Goal: Task Accomplishment & Management: Complete application form

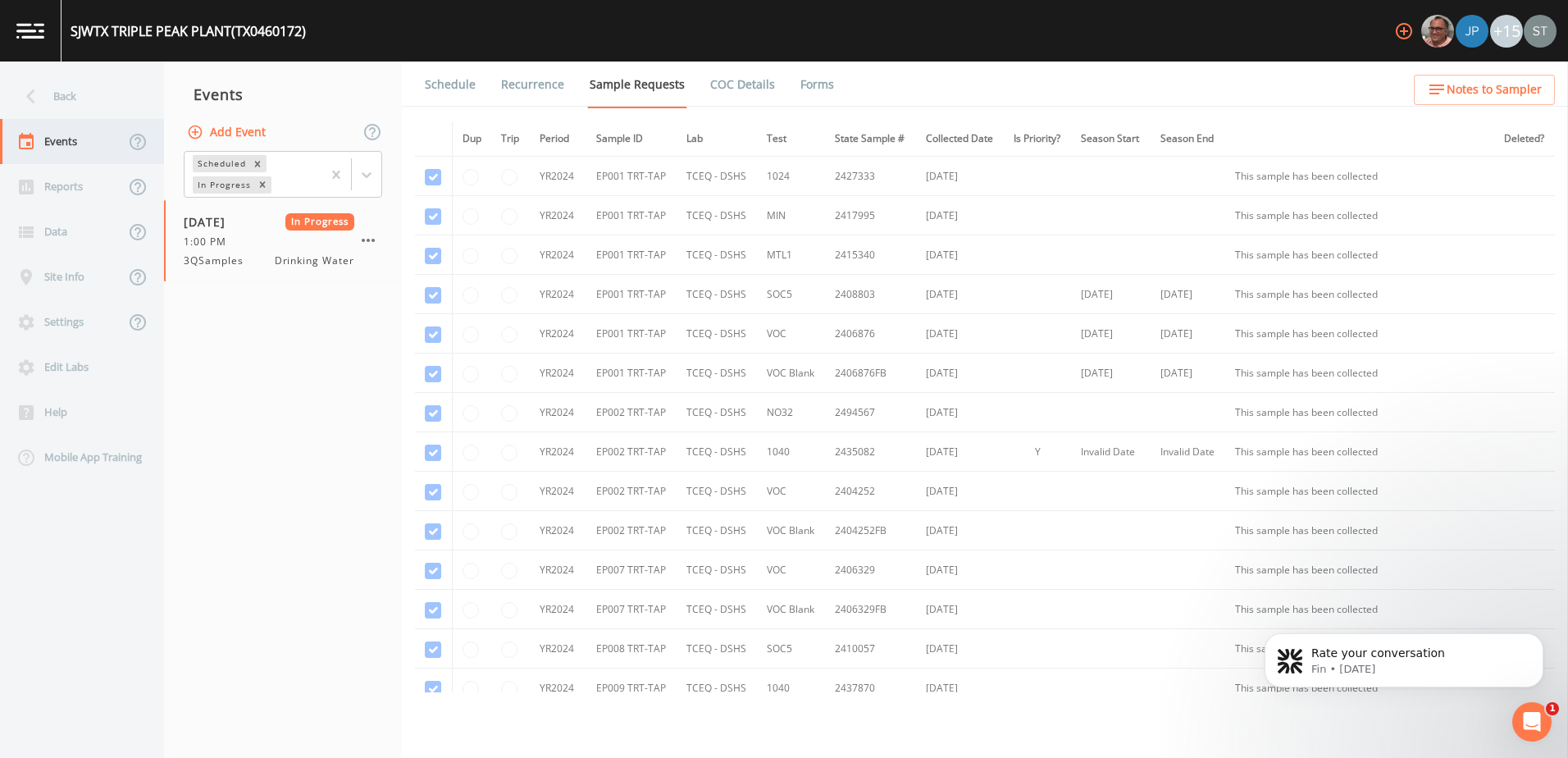
scroll to position [3857, 0]
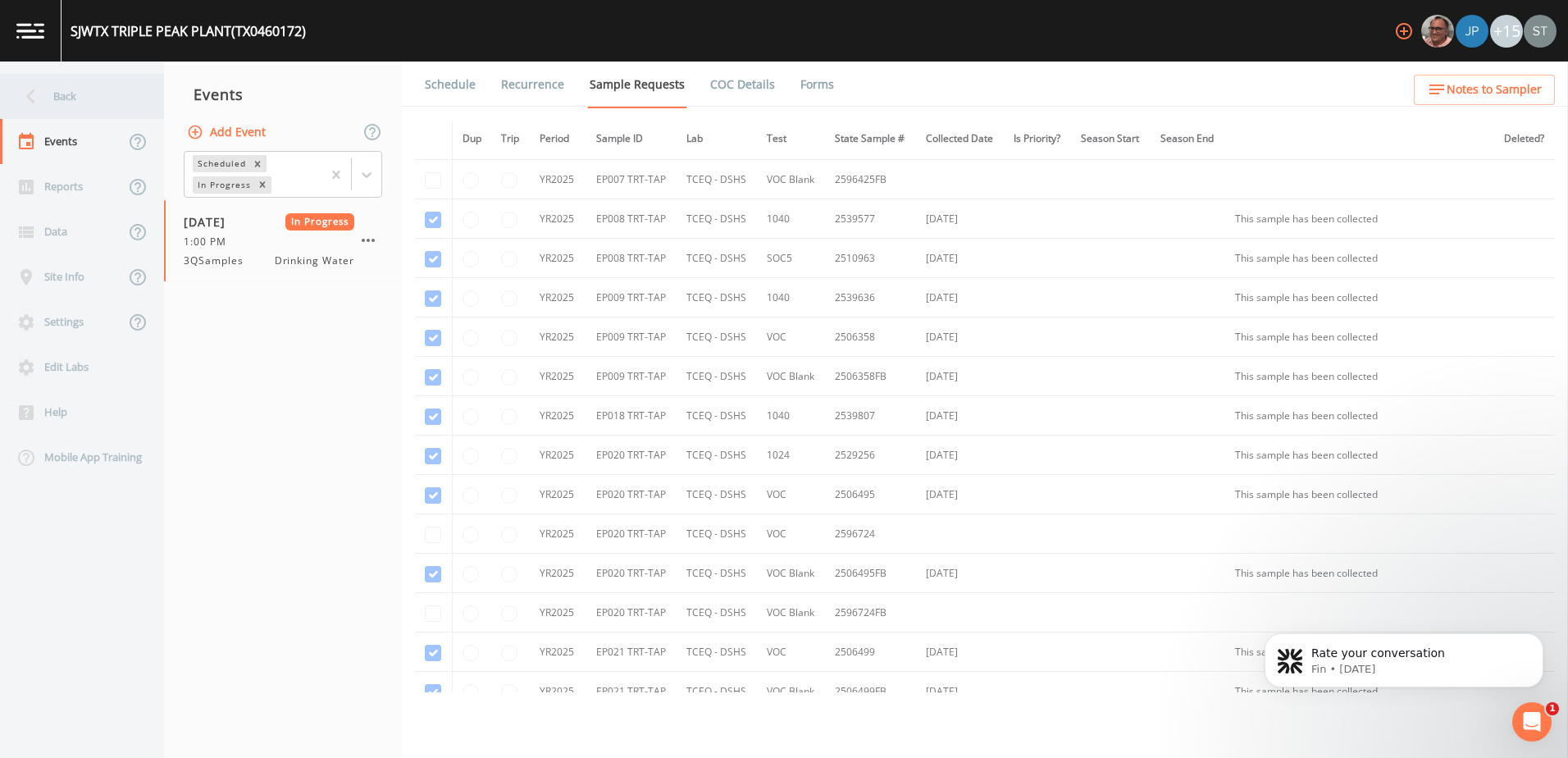
click at [35, 92] on icon at bounding box center [30, 96] width 29 height 29
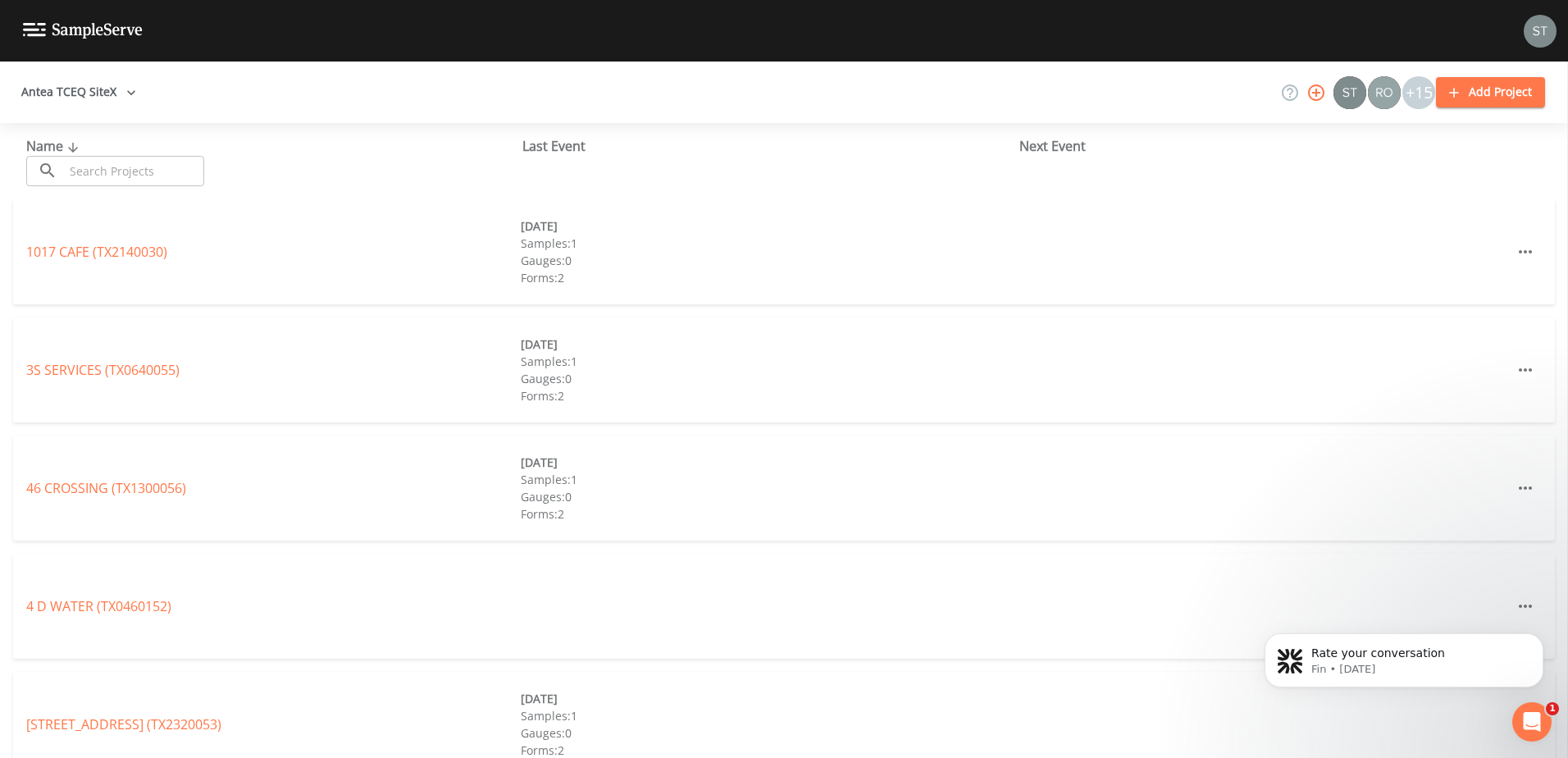
click at [106, 167] on input "text" at bounding box center [134, 171] width 140 height 31
click at [116, 92] on button "Antea TCEQ SiteX" at bounding box center [79, 92] width 128 height 31
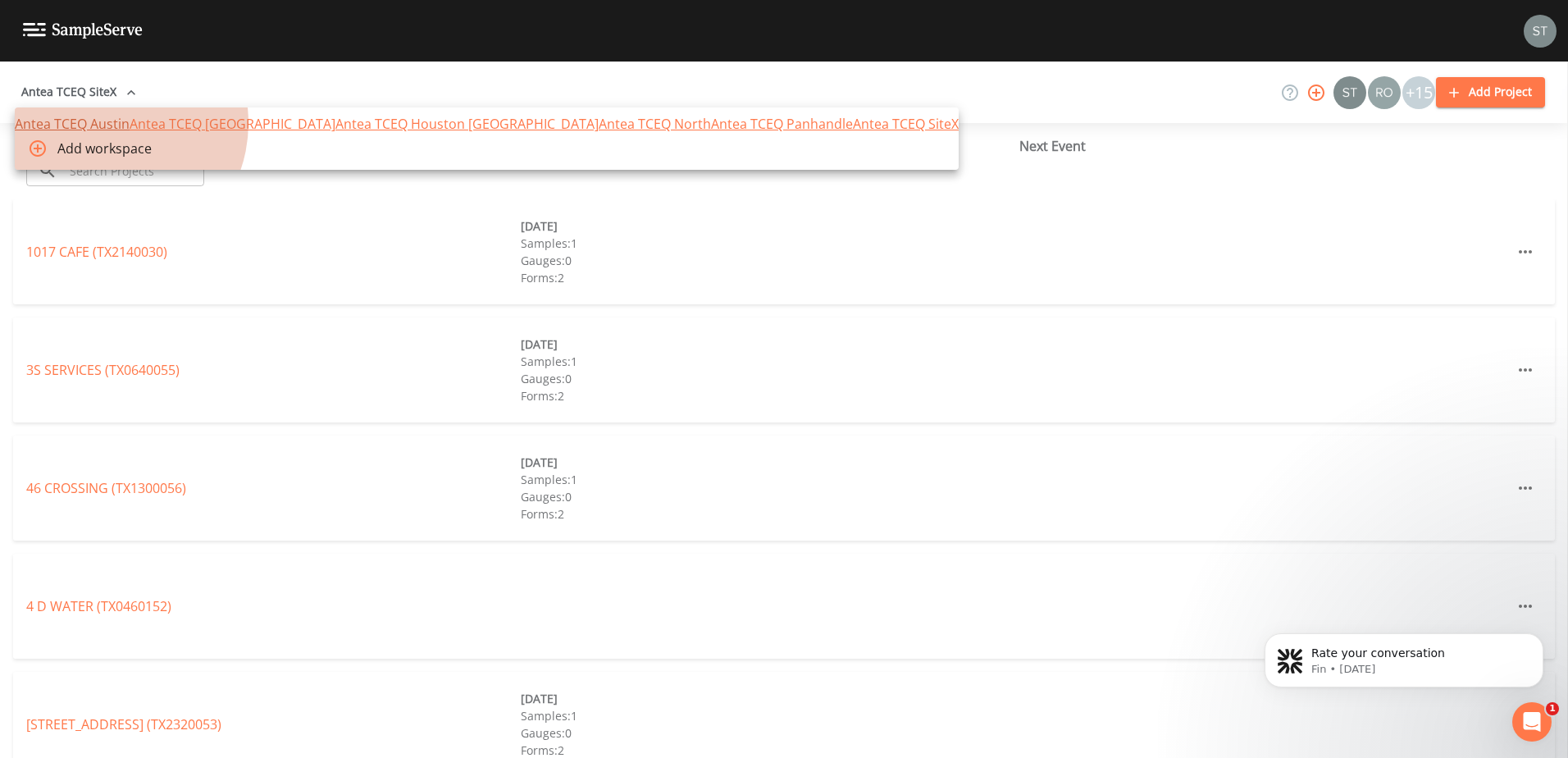
click at [105, 129] on link "Antea TCEQ Austin" at bounding box center [72, 124] width 115 height 18
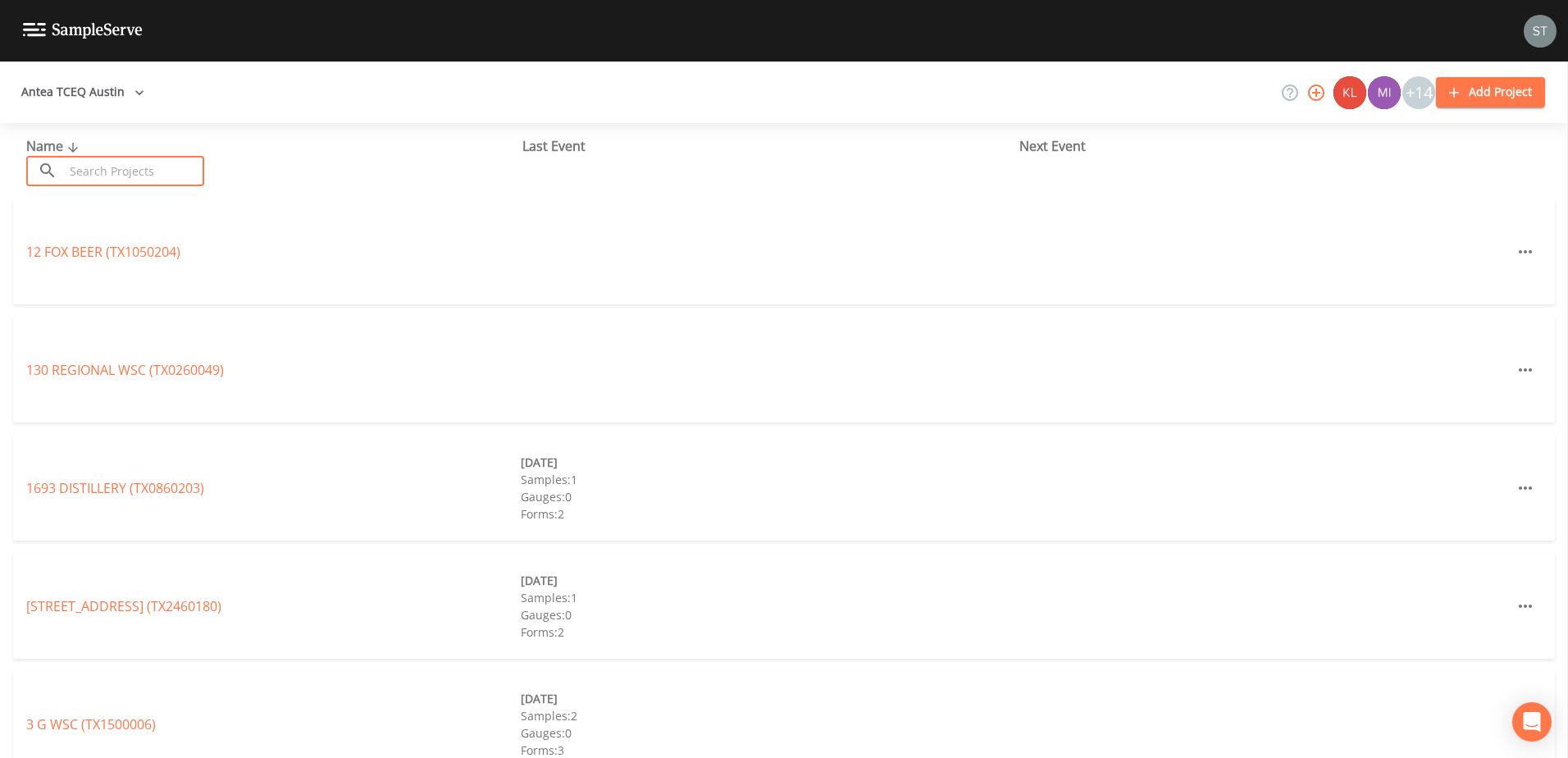
click at [113, 173] on input "text" at bounding box center [134, 171] width 140 height 31
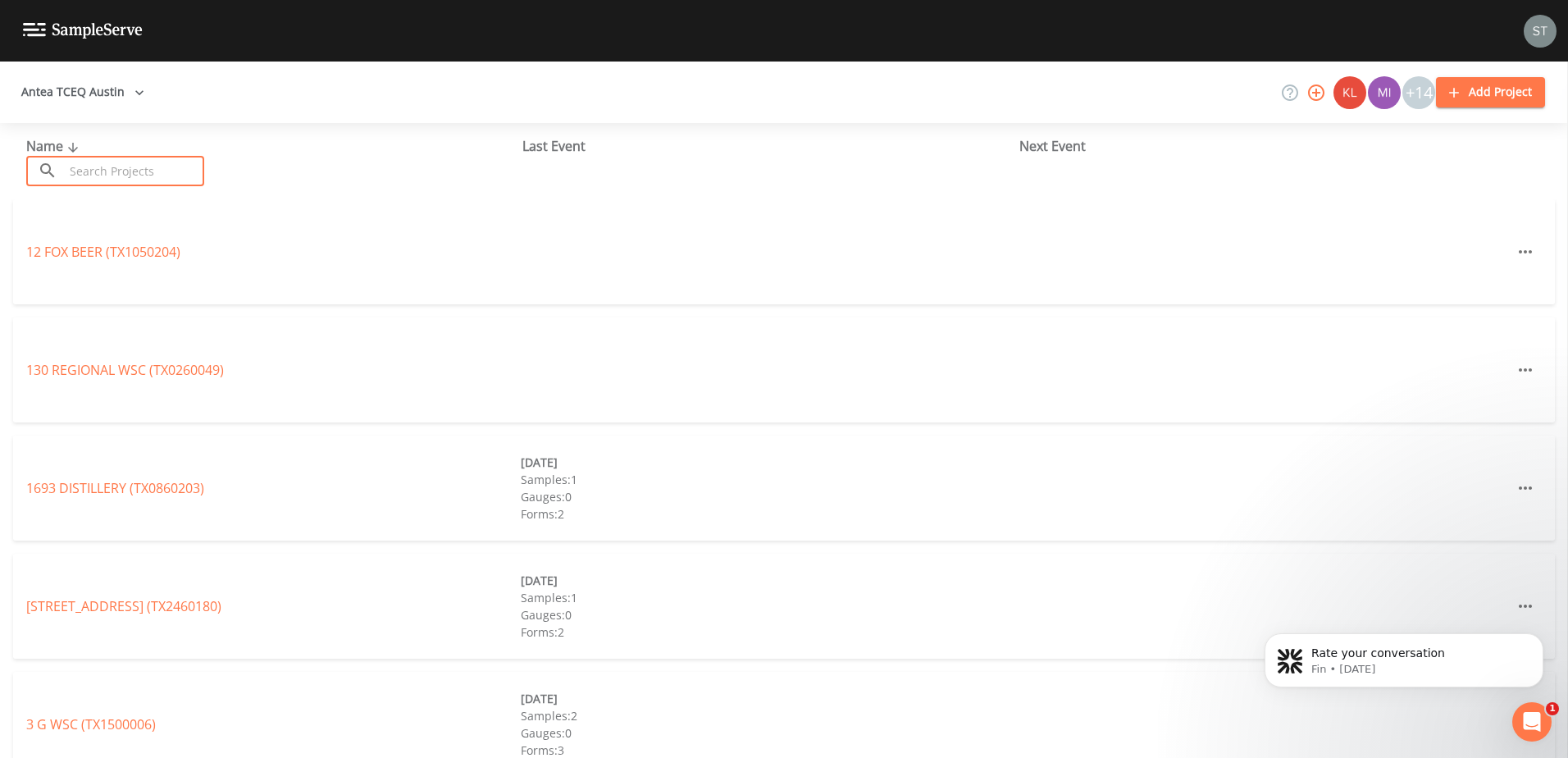
click at [113, 173] on input "text" at bounding box center [134, 171] width 140 height 31
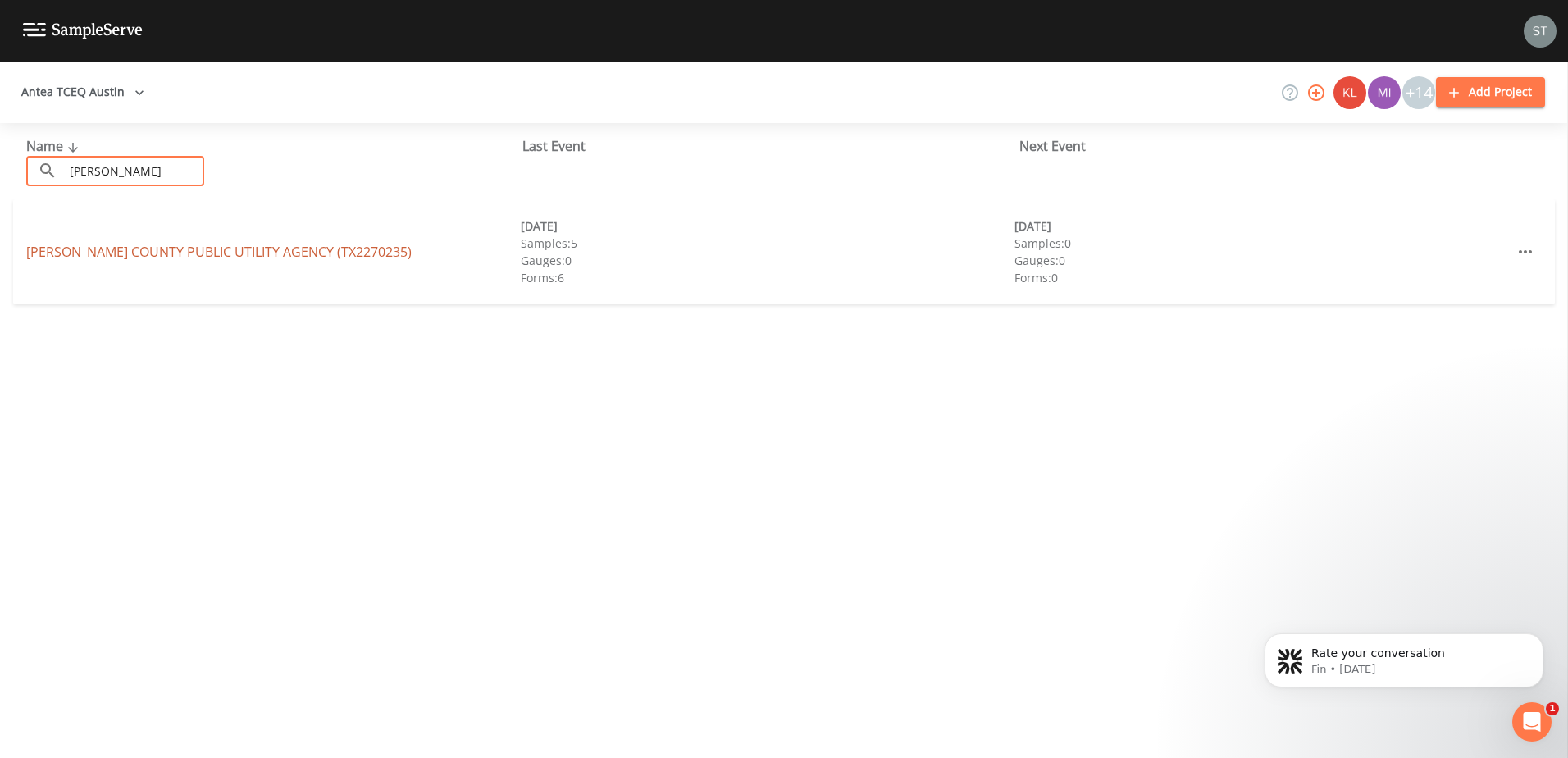
type input "west travis"
click at [157, 254] on link "WEST TRAVIS COUNTY PUBLIC UTILITY AGENCY (TX2270235)" at bounding box center [218, 252] width 385 height 18
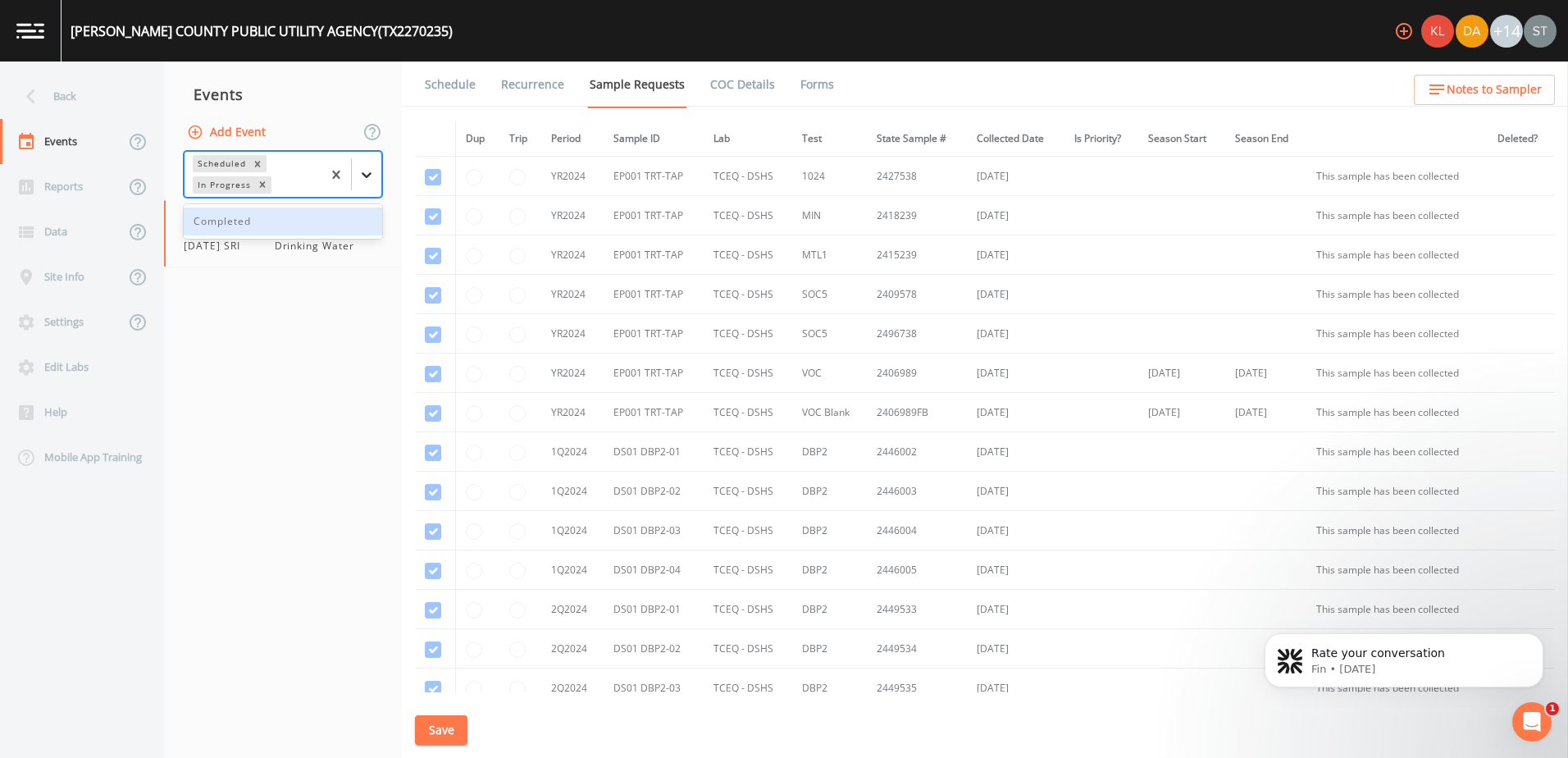
click at [365, 175] on icon at bounding box center [366, 175] width 10 height 6
click at [316, 224] on div "Completed" at bounding box center [283, 222] width 199 height 28
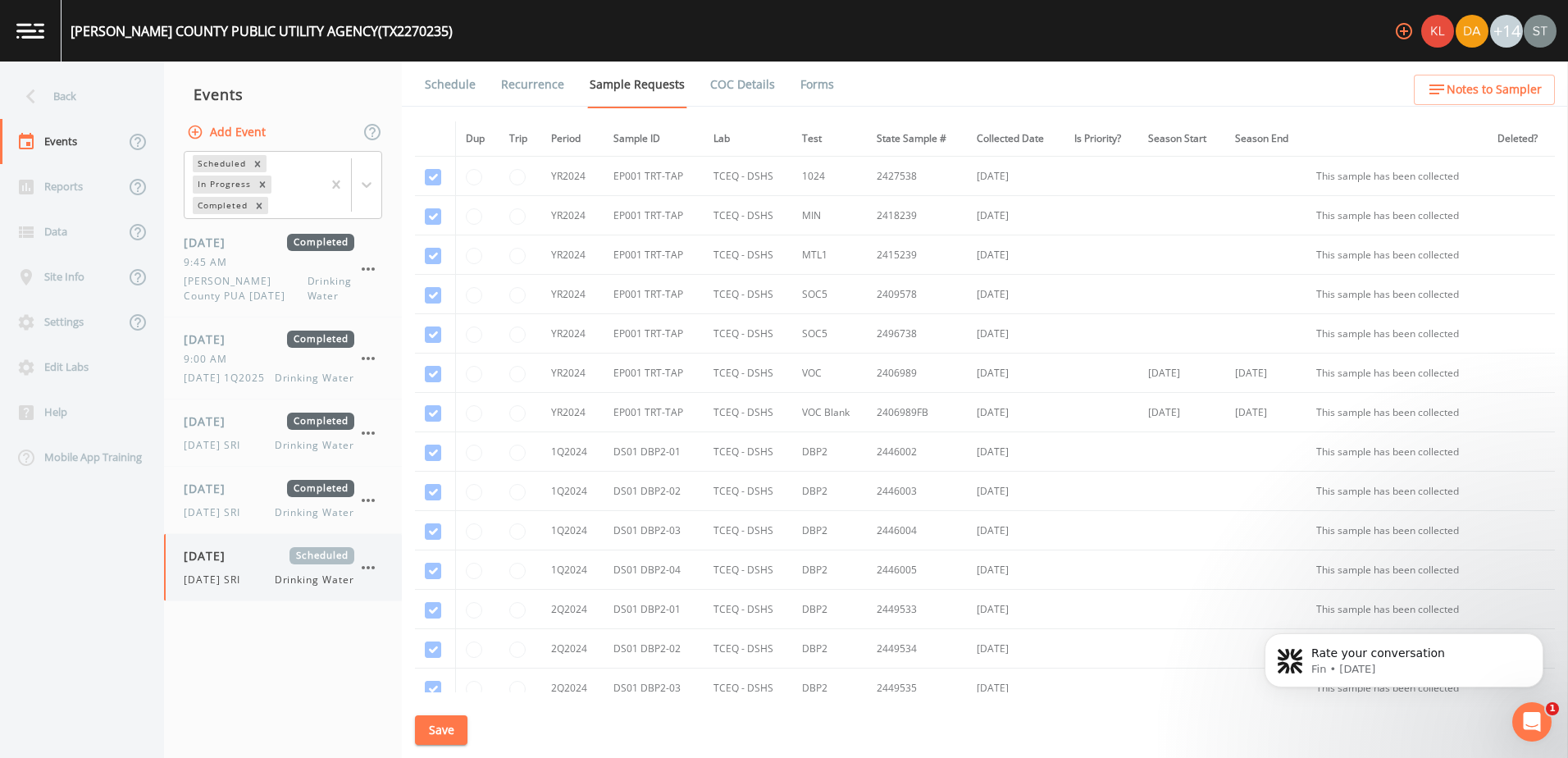
click at [241, 588] on span "[DATE] SRI" at bounding box center [217, 581] width 67 height 15
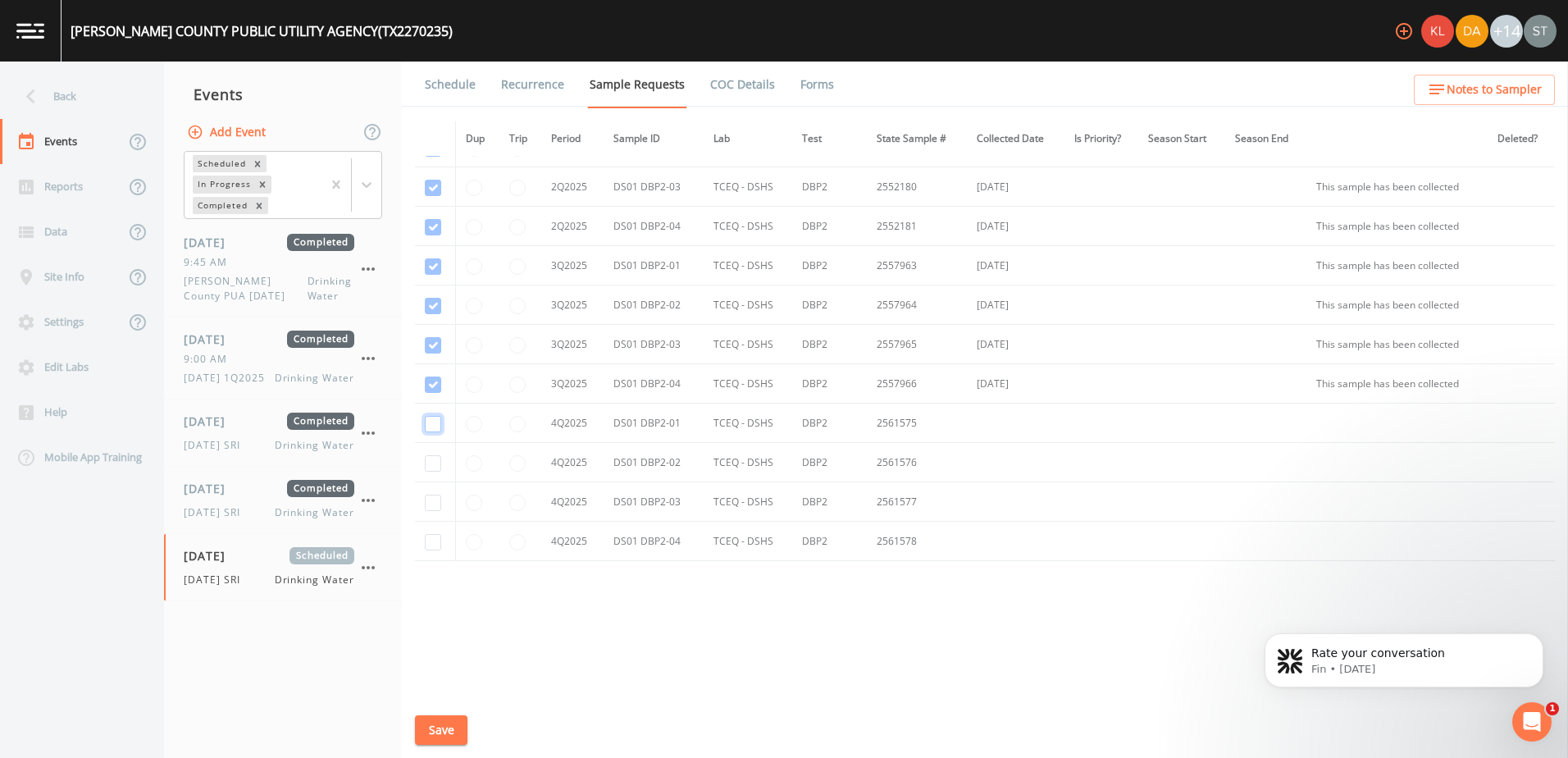
drag, startPoint x: 435, startPoint y: 421, endPoint x: 428, endPoint y: 458, distance: 37.7
click at [433, 426] on input "checkbox" at bounding box center [433, 424] width 17 height 17
checkbox input "true"
click at [429, 471] on input "checkbox" at bounding box center [433, 464] width 17 height 17
checkbox input "true"
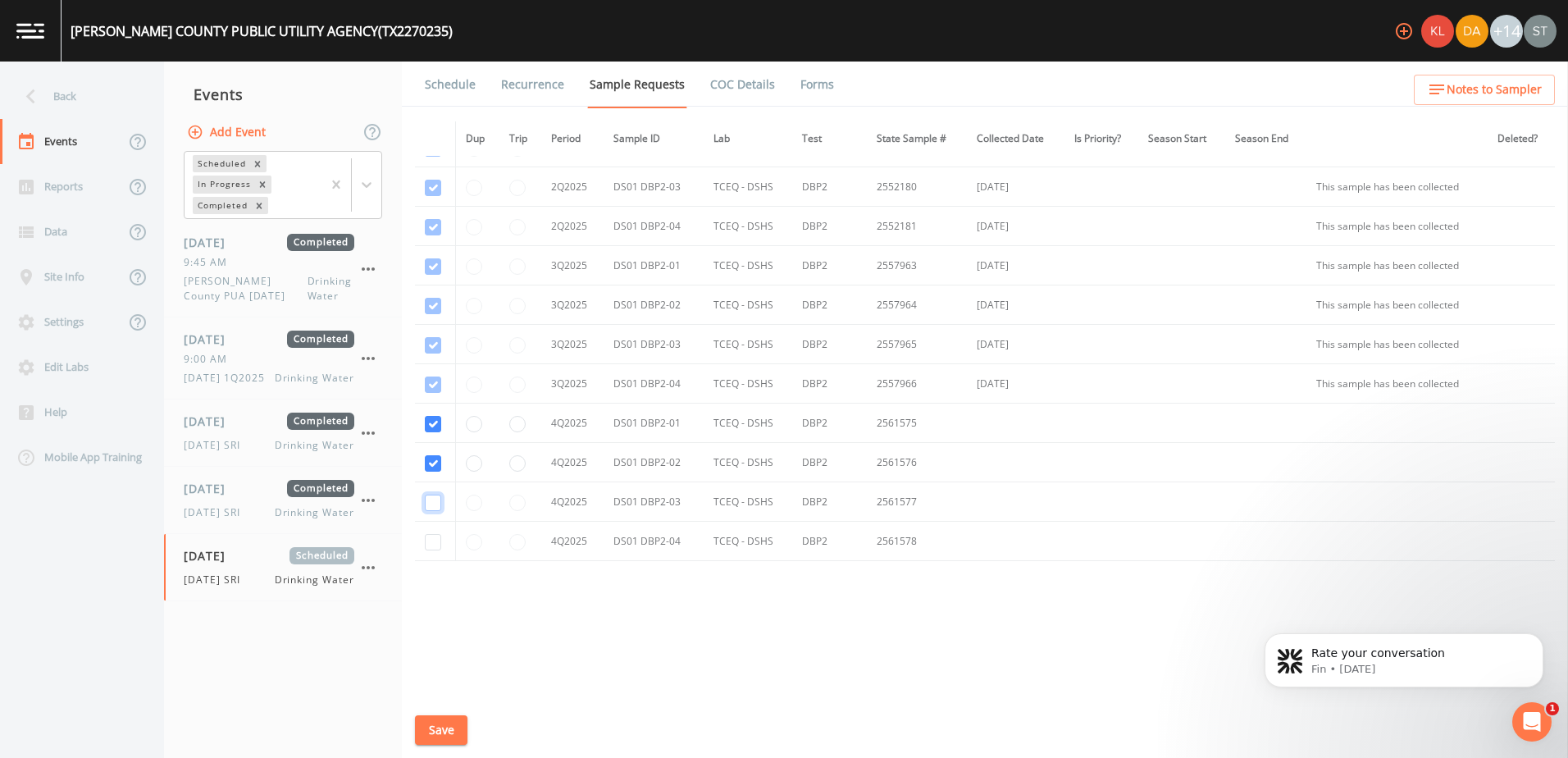
click at [436, 503] on input "checkbox" at bounding box center [433, 503] width 17 height 17
checkbox input "true"
click at [431, 549] on input "checkbox" at bounding box center [433, 543] width 17 height 17
checkbox input "true"
click at [436, 733] on button "Save" at bounding box center [441, 730] width 53 height 31
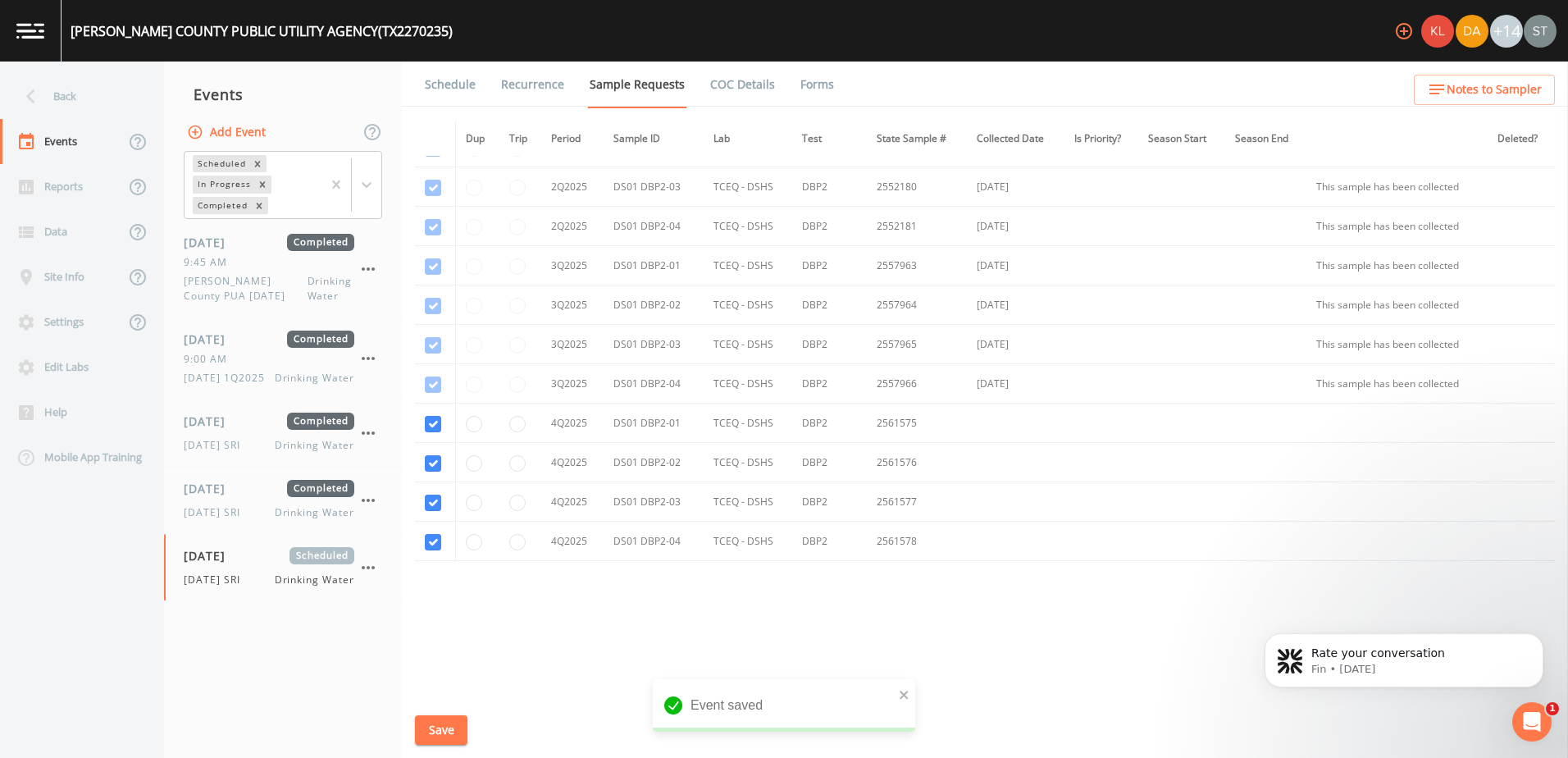
click at [513, 649] on div "Dup Trip Period Sample ID Lab Test State Sample # Collected Date Is Priority? S…" at bounding box center [985, 407] width 1140 height 571
click at [49, 90] on div "Back" at bounding box center [74, 96] width 148 height 45
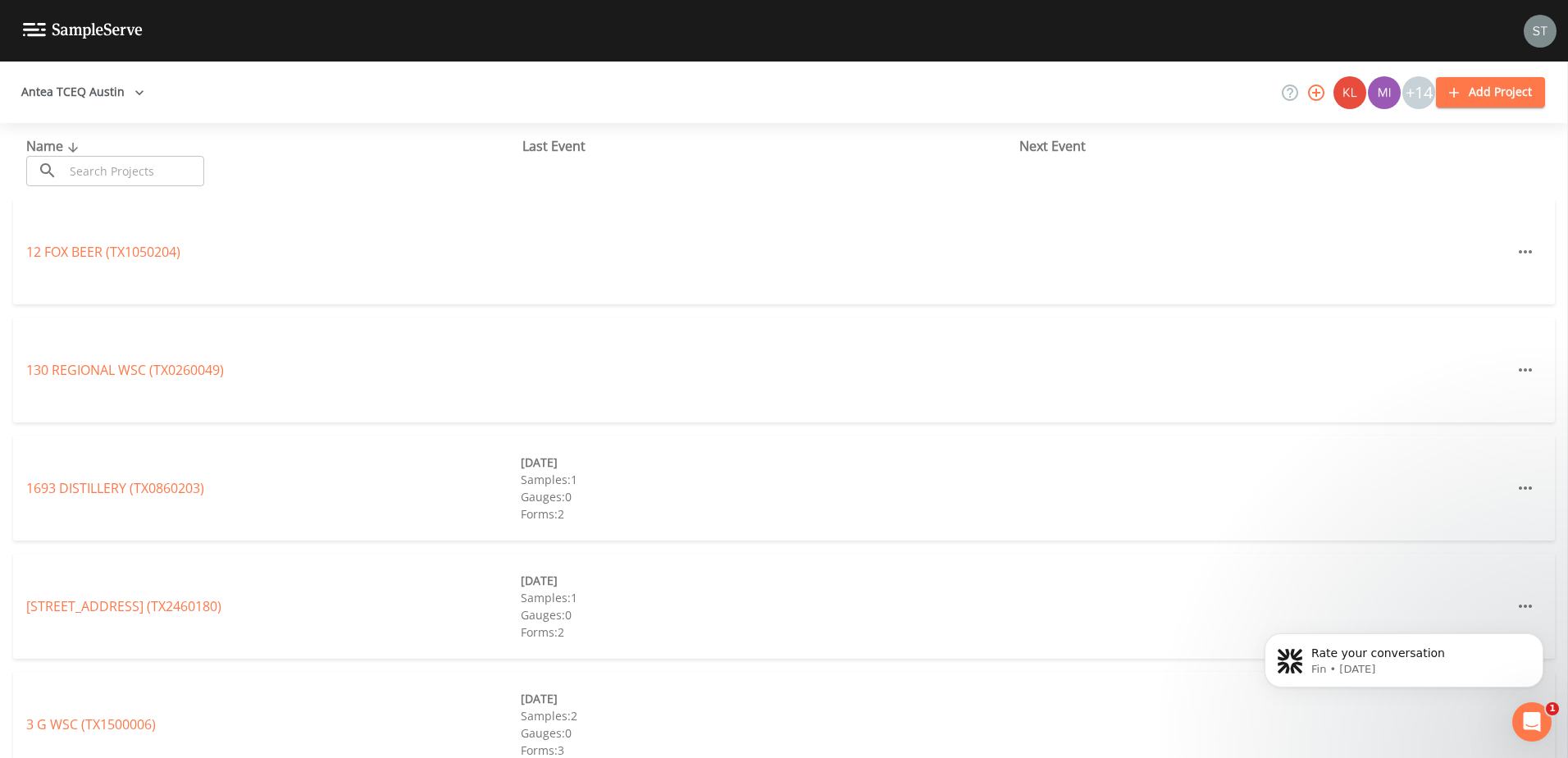
click at [128, 172] on input "text" at bounding box center [134, 171] width 140 height 31
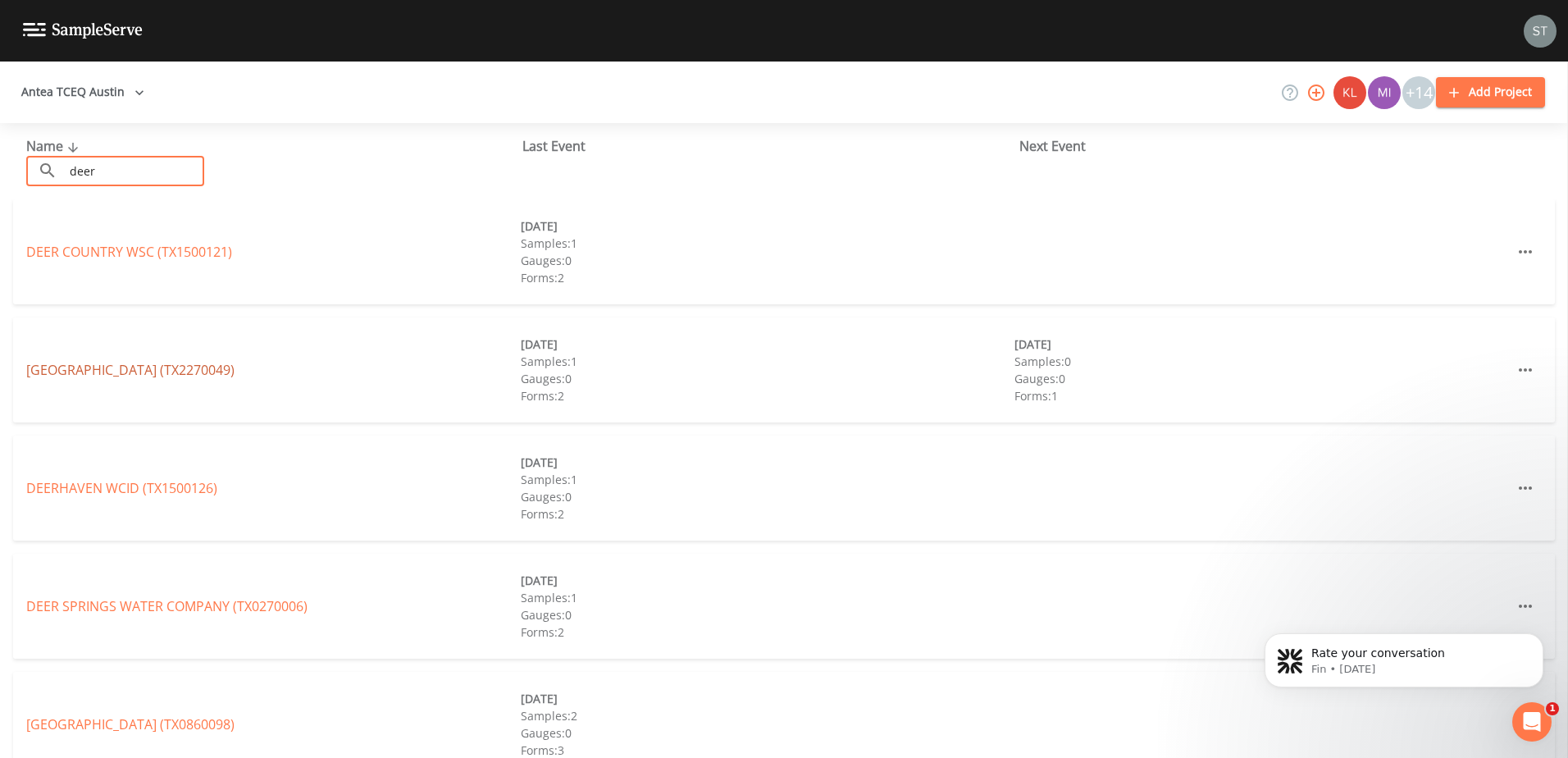
type input "deer"
click at [112, 366] on link "DEER CREEK WATER (TX2270049)" at bounding box center [129, 371] width 208 height 18
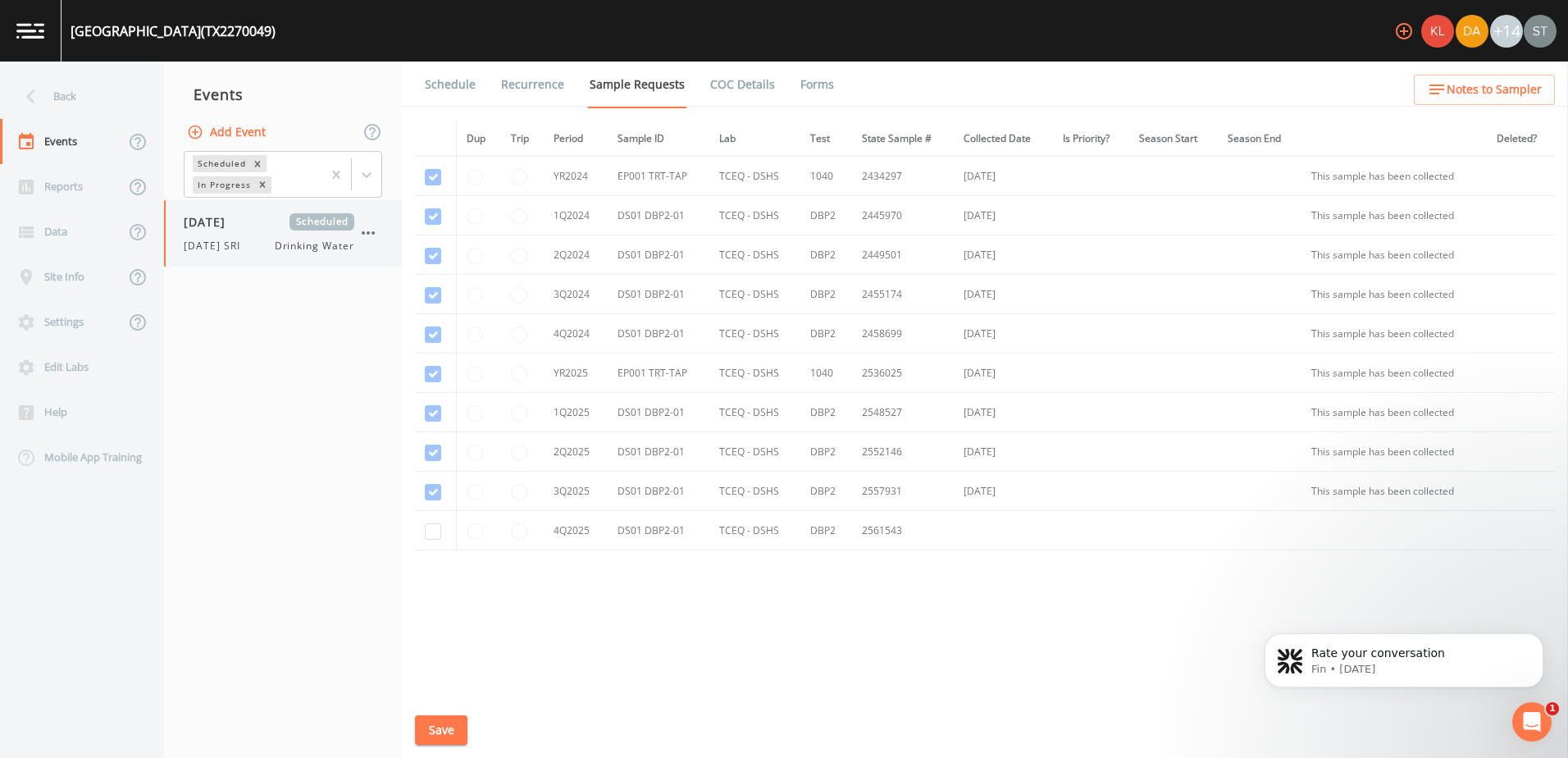
click at [258, 254] on div "[DATE] Scheduled [DATE] SRI Drinking Water" at bounding box center [283, 234] width 237 height 67
click at [435, 536] on input "checkbox" at bounding box center [433, 532] width 17 height 17
checkbox input "true"
click at [450, 724] on button "Save" at bounding box center [441, 730] width 53 height 31
click at [475, 654] on div "Dup Trip Period Sample ID Lab Test State Sample # Collected Date Is Priority? S…" at bounding box center [985, 407] width 1140 height 571
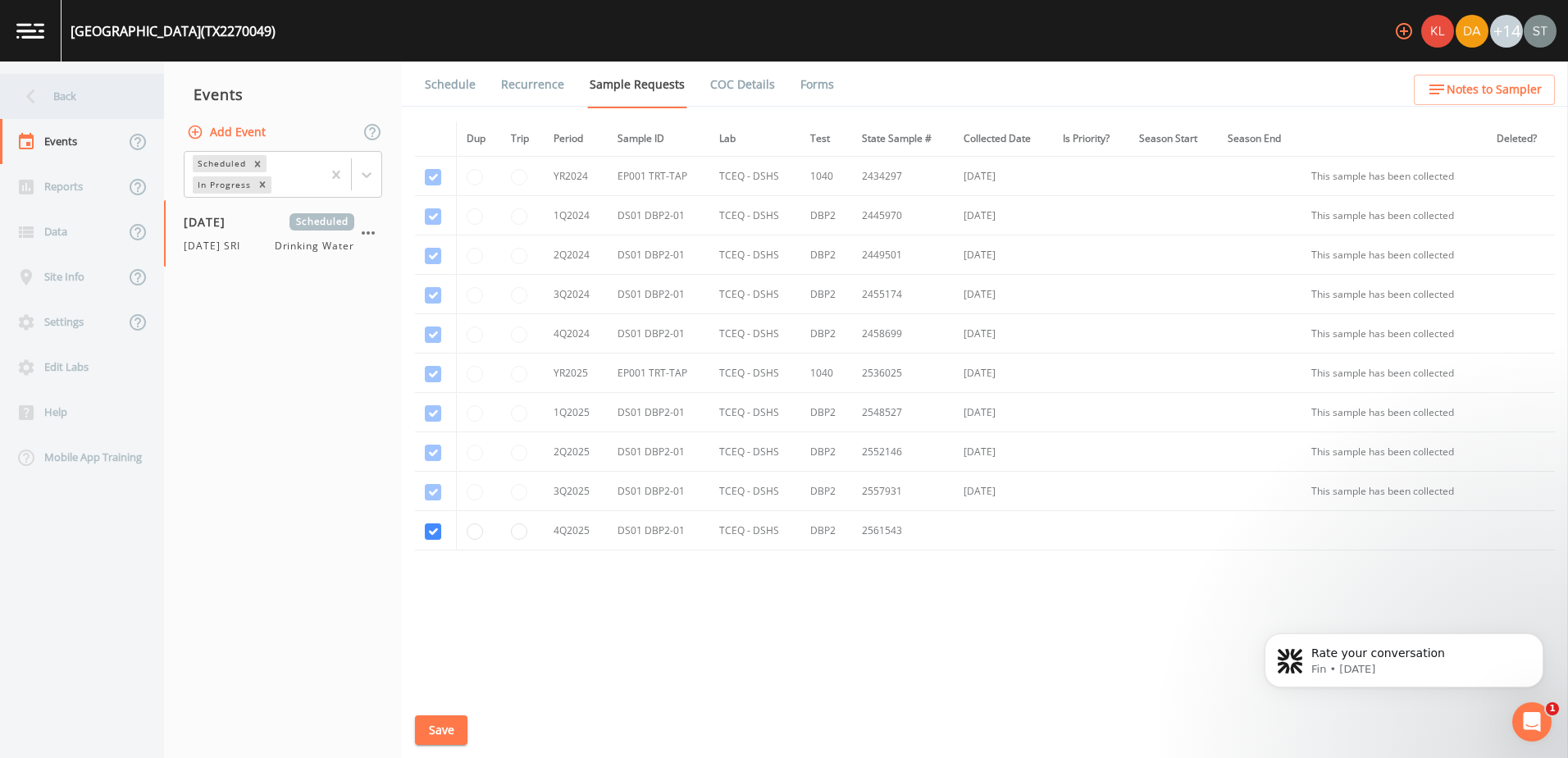
click at [44, 76] on div "Back" at bounding box center [74, 96] width 148 height 45
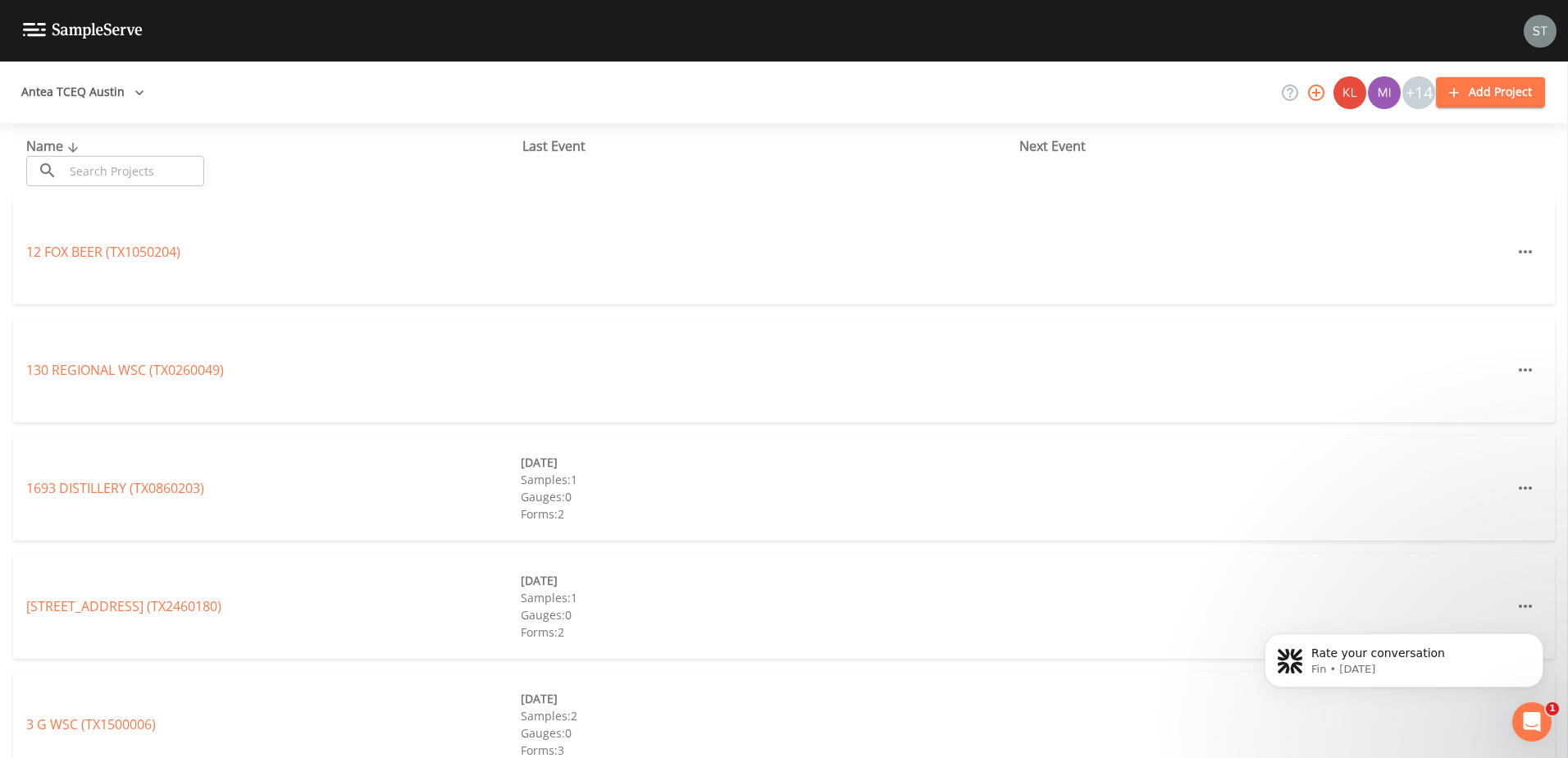
click at [102, 172] on input "text" at bounding box center [134, 171] width 140 height 31
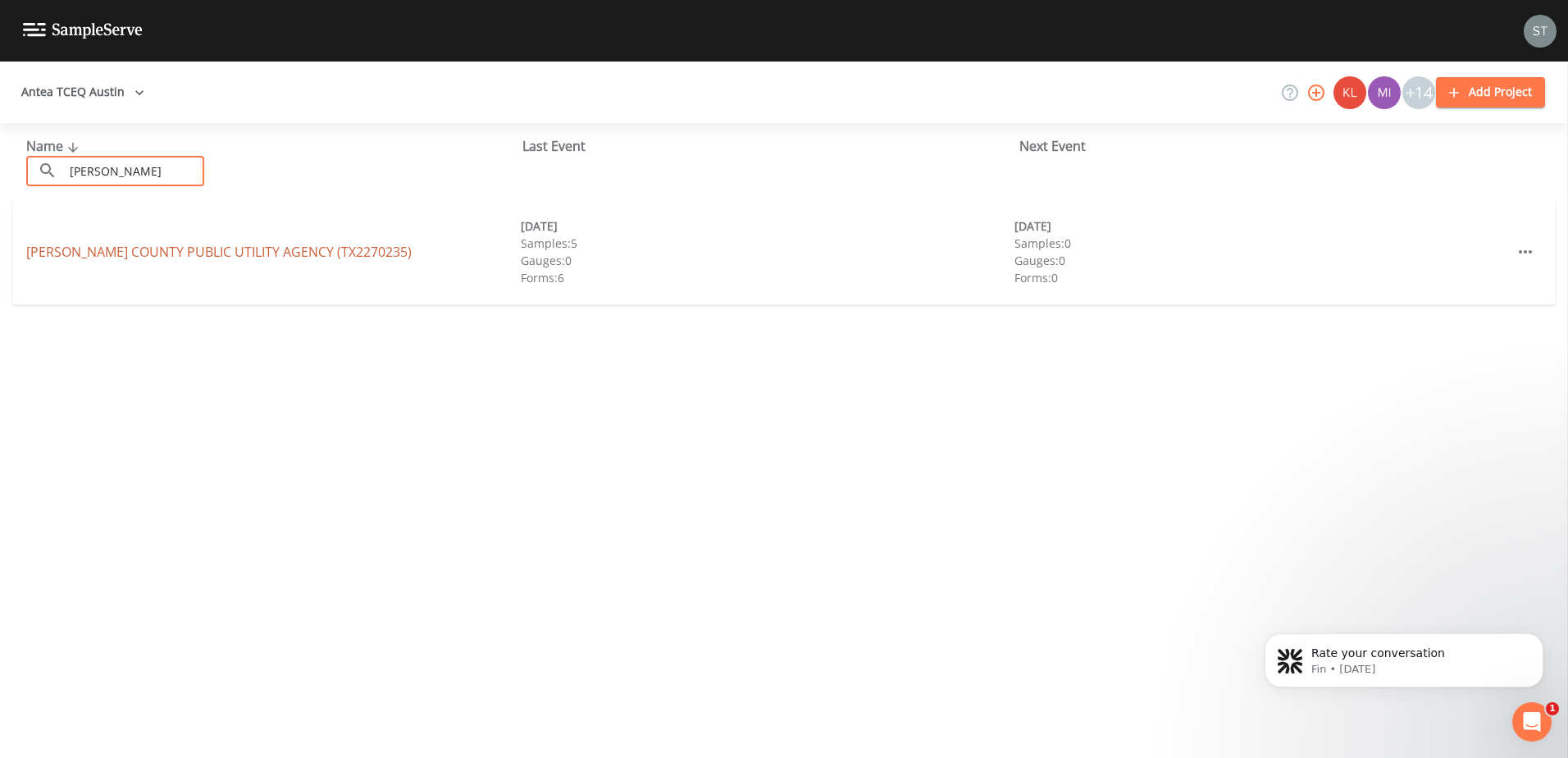
type input "west travis"
click at [175, 247] on link "WEST TRAVIS COUNTY PUBLIC UTILITY AGENCY (TX2270235)" at bounding box center [218, 252] width 385 height 18
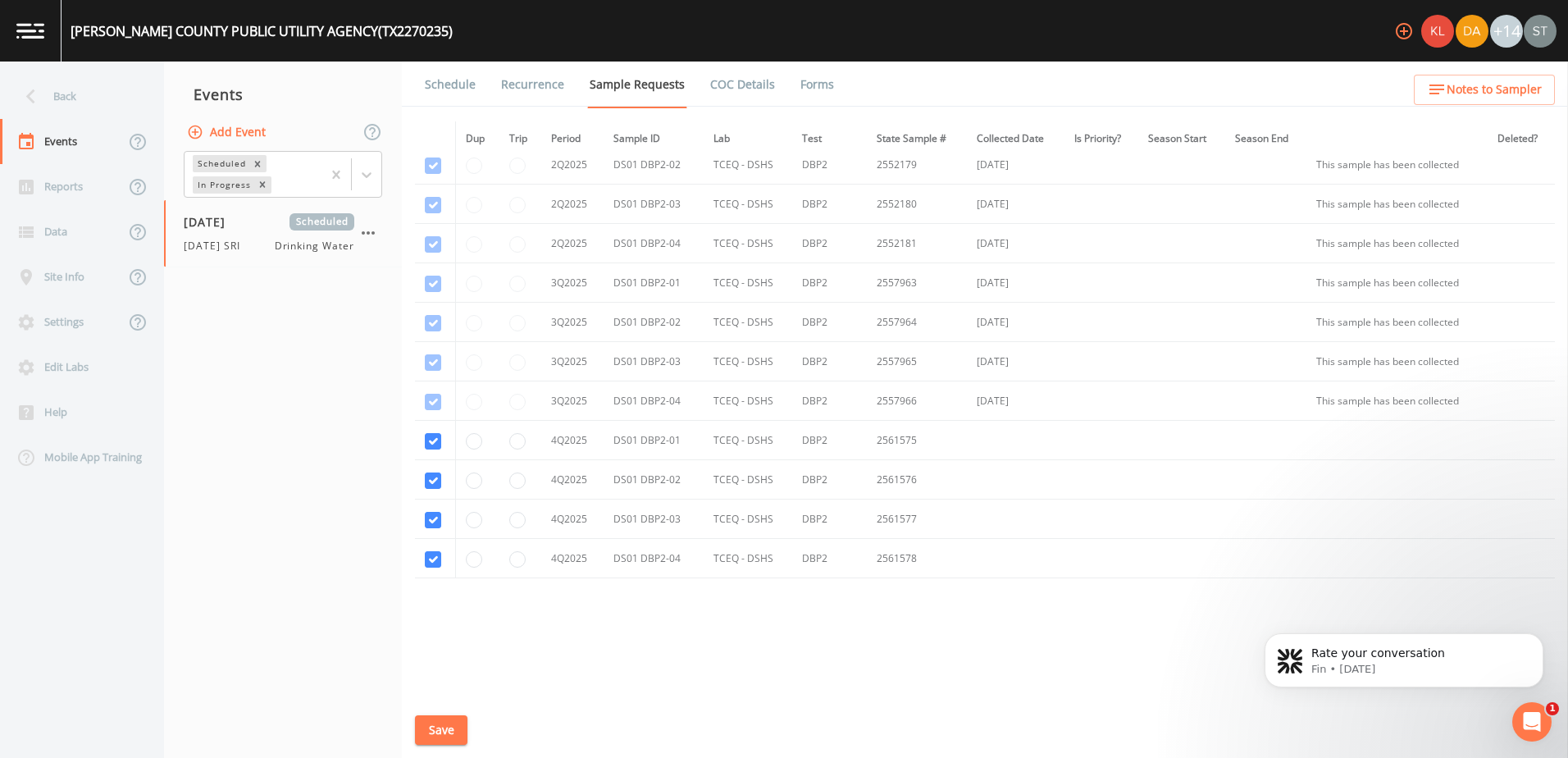
scroll to position [1525, 0]
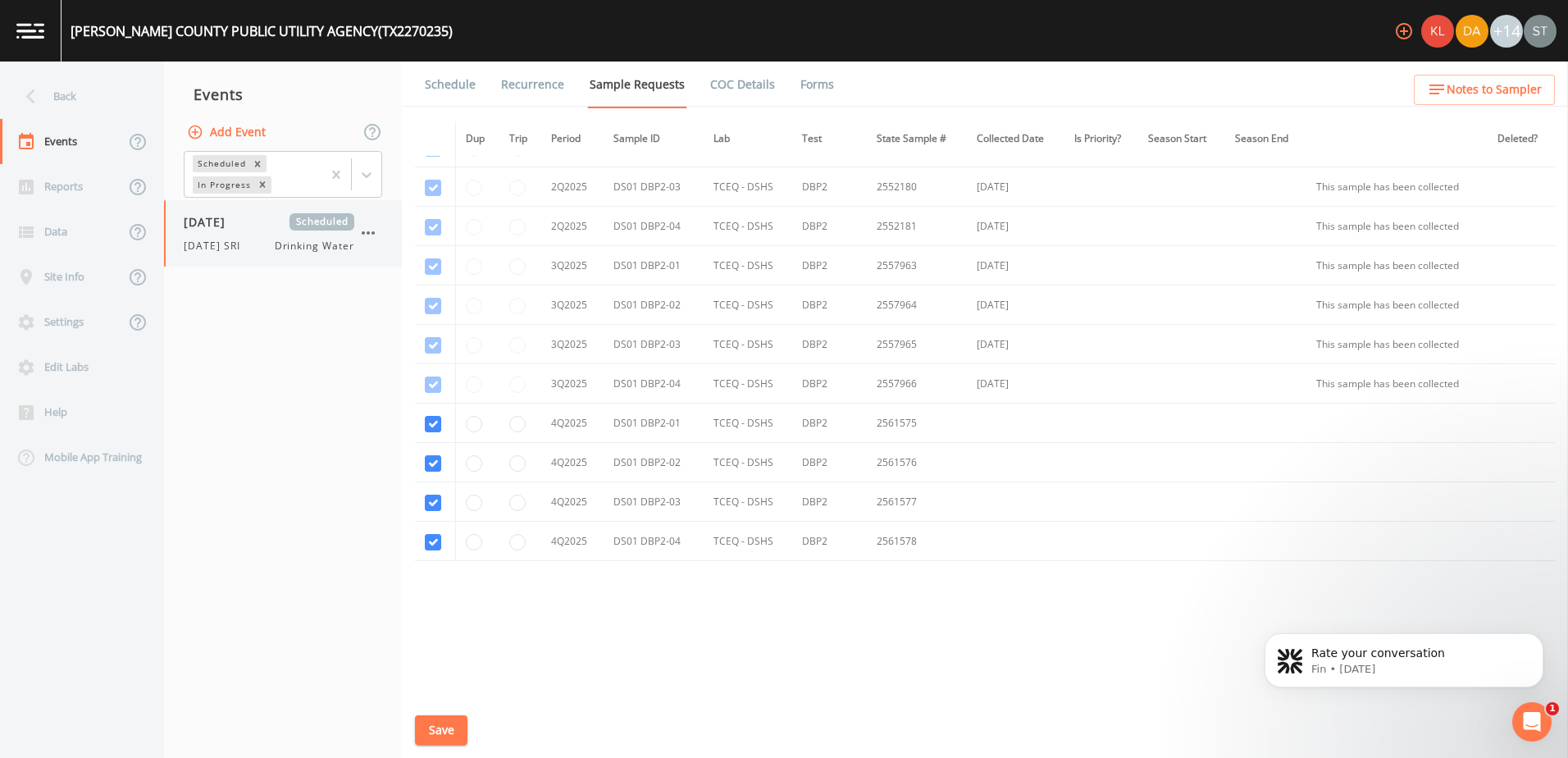
click at [260, 252] on div "10/1/25 SRI Drinking Water" at bounding box center [269, 246] width 171 height 15
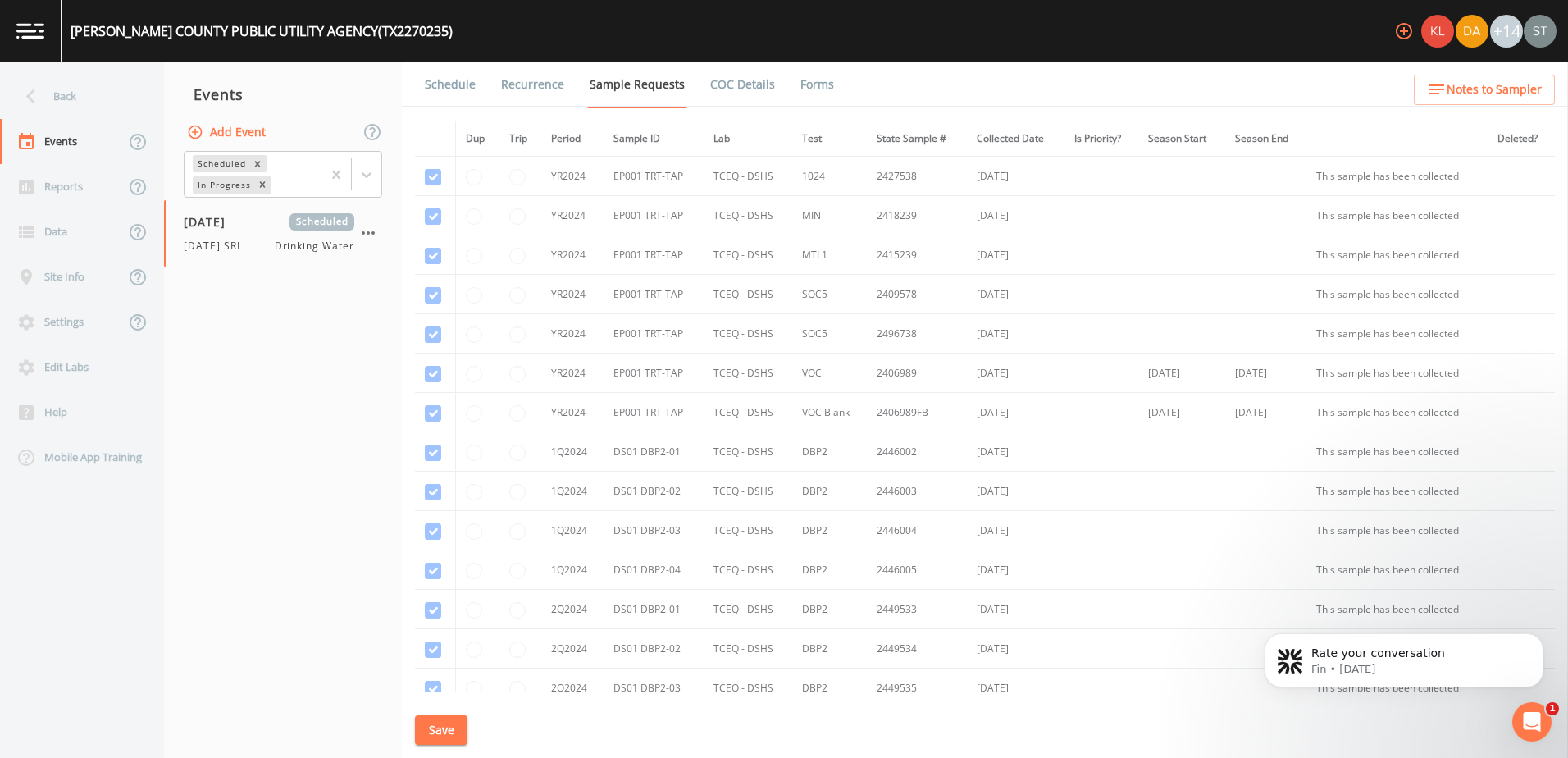
click at [198, 126] on icon "button" at bounding box center [195, 131] width 14 height 14
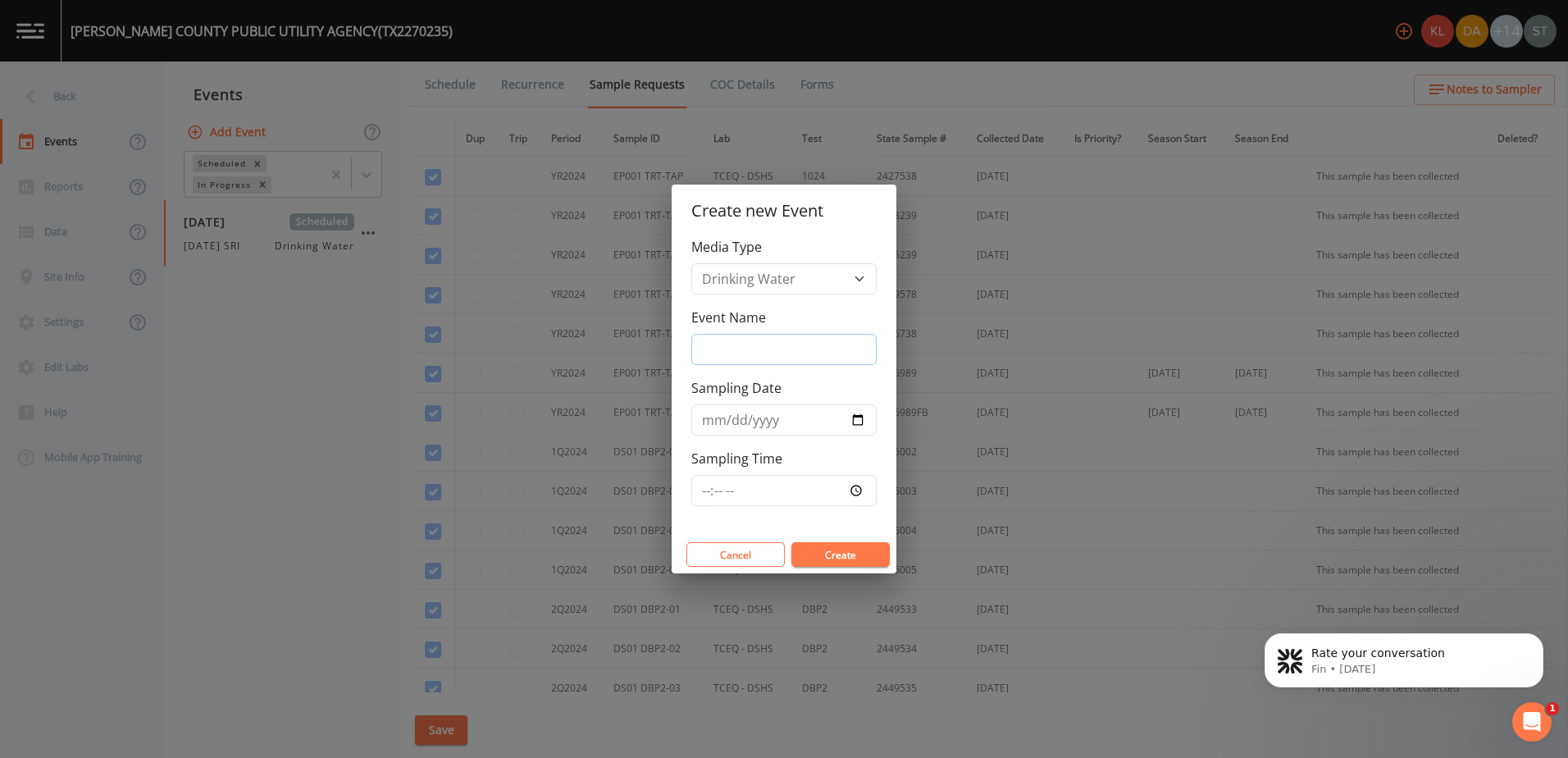
click at [743, 354] on input "Event Name" at bounding box center [784, 349] width 186 height 31
type input "Q4 sample event"
click at [858, 416] on input "Sampling Date" at bounding box center [784, 421] width 186 height 31
type input "[DATE]"
click at [791, 495] on input "Sampling Time" at bounding box center [784, 491] width 186 height 31
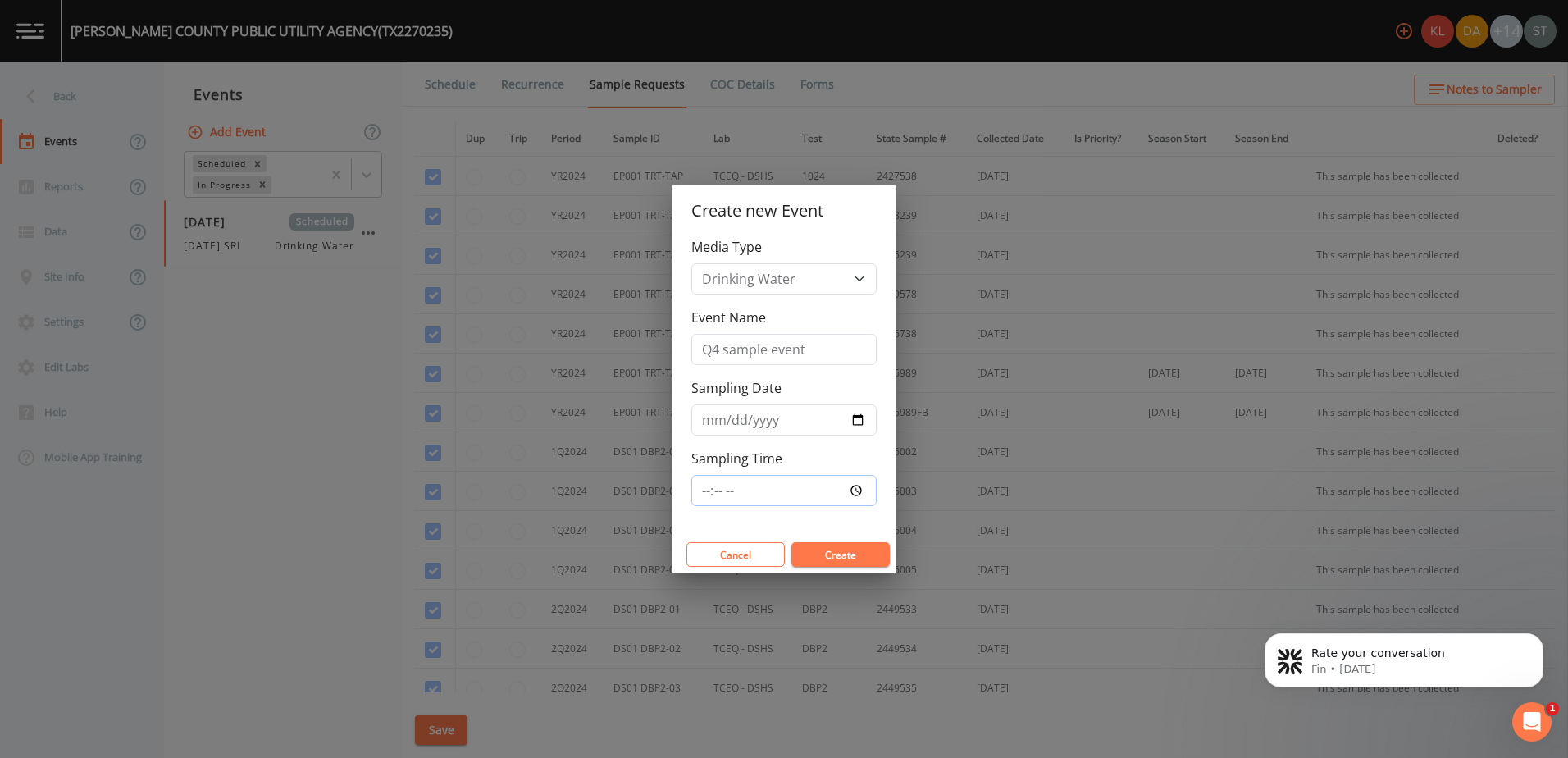
click at [863, 492] on input "Sampling Time" at bounding box center [784, 491] width 186 height 31
click at [865, 552] on button "Create" at bounding box center [841, 555] width 99 height 25
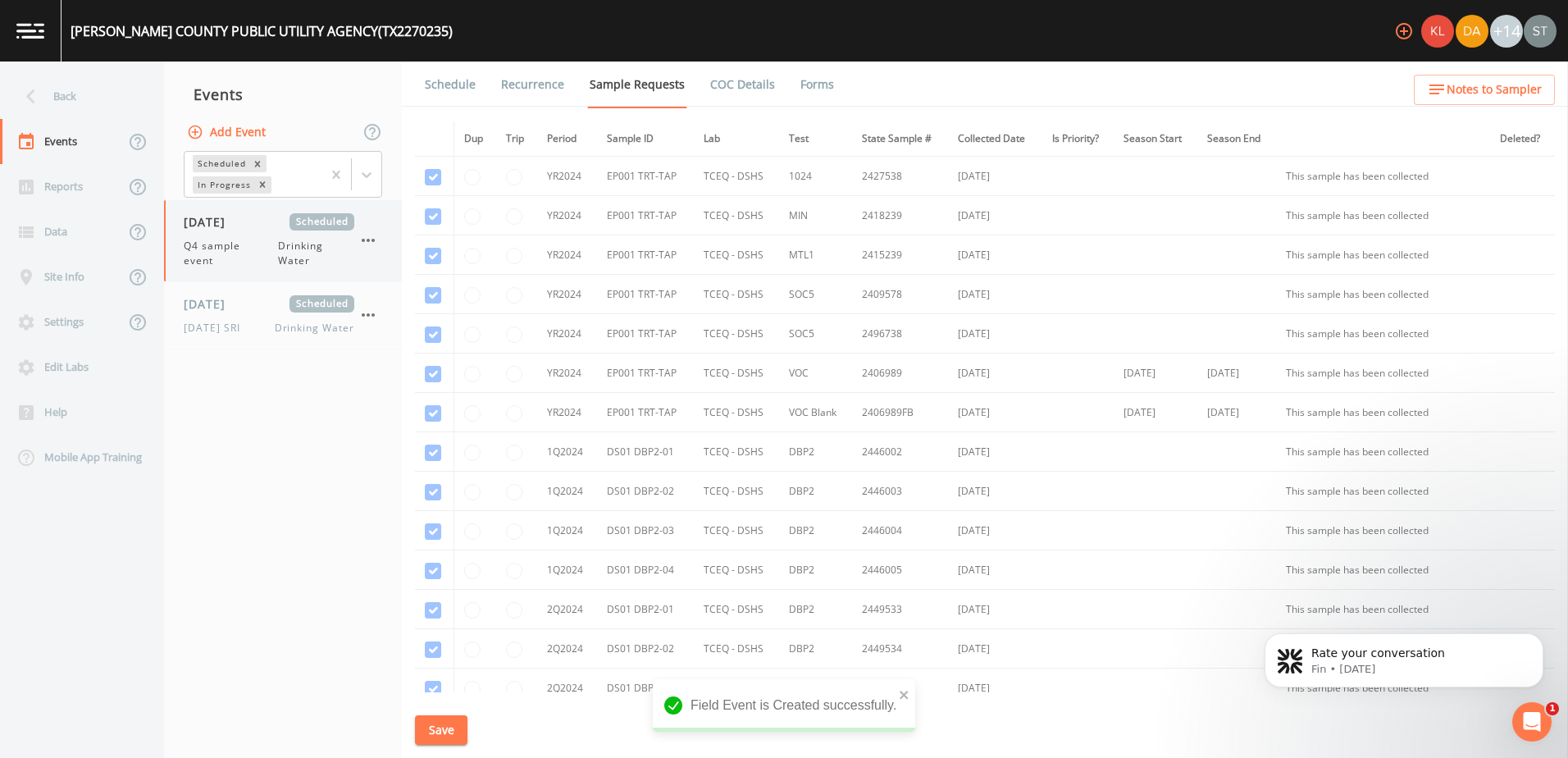
click at [271, 263] on span "Q4 sample event" at bounding box center [231, 253] width 94 height 30
click at [459, 82] on link "Schedule" at bounding box center [450, 85] width 55 height 46
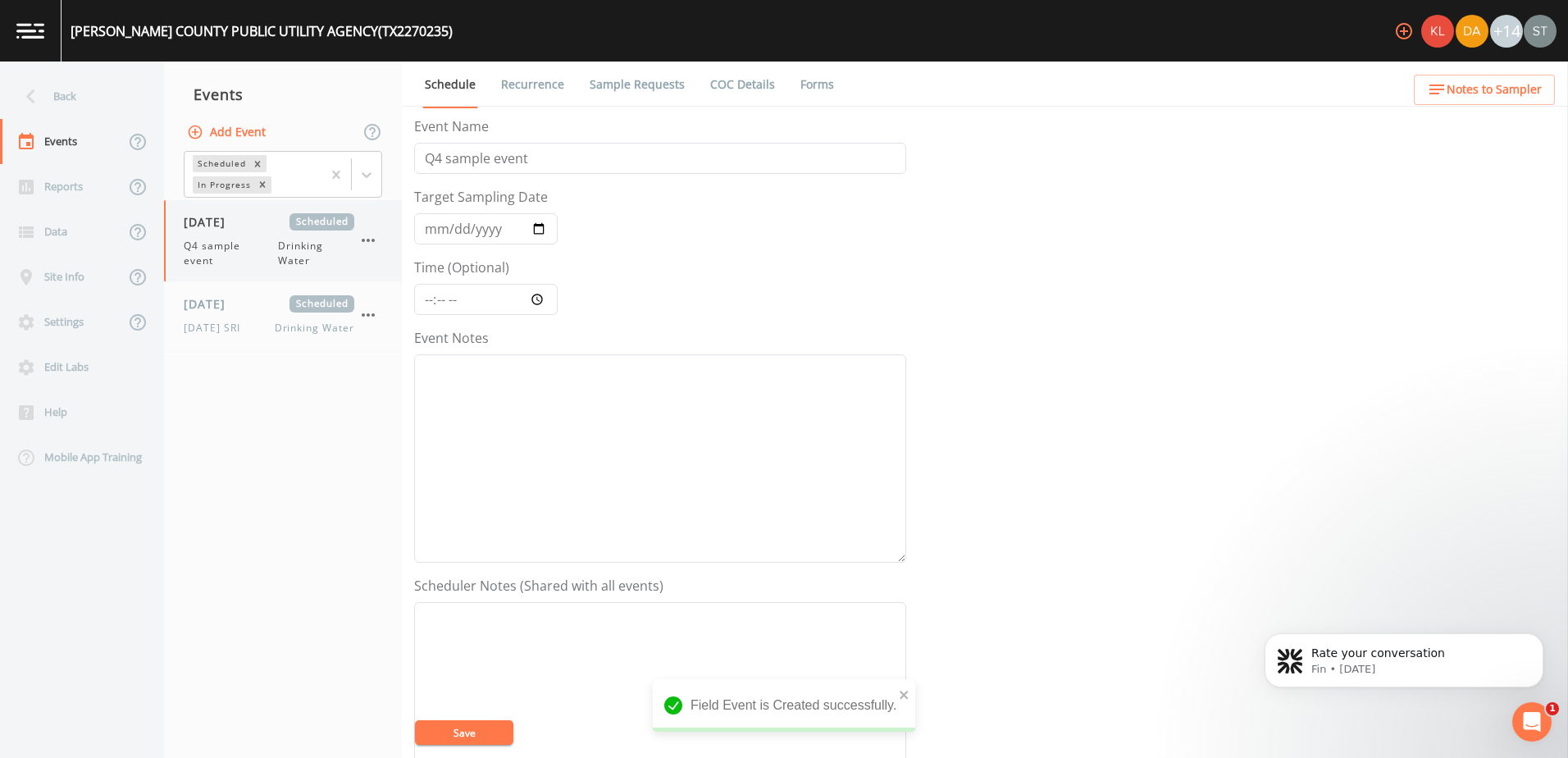
click at [229, 226] on span "[DATE]" at bounding box center [211, 222] width 54 height 18
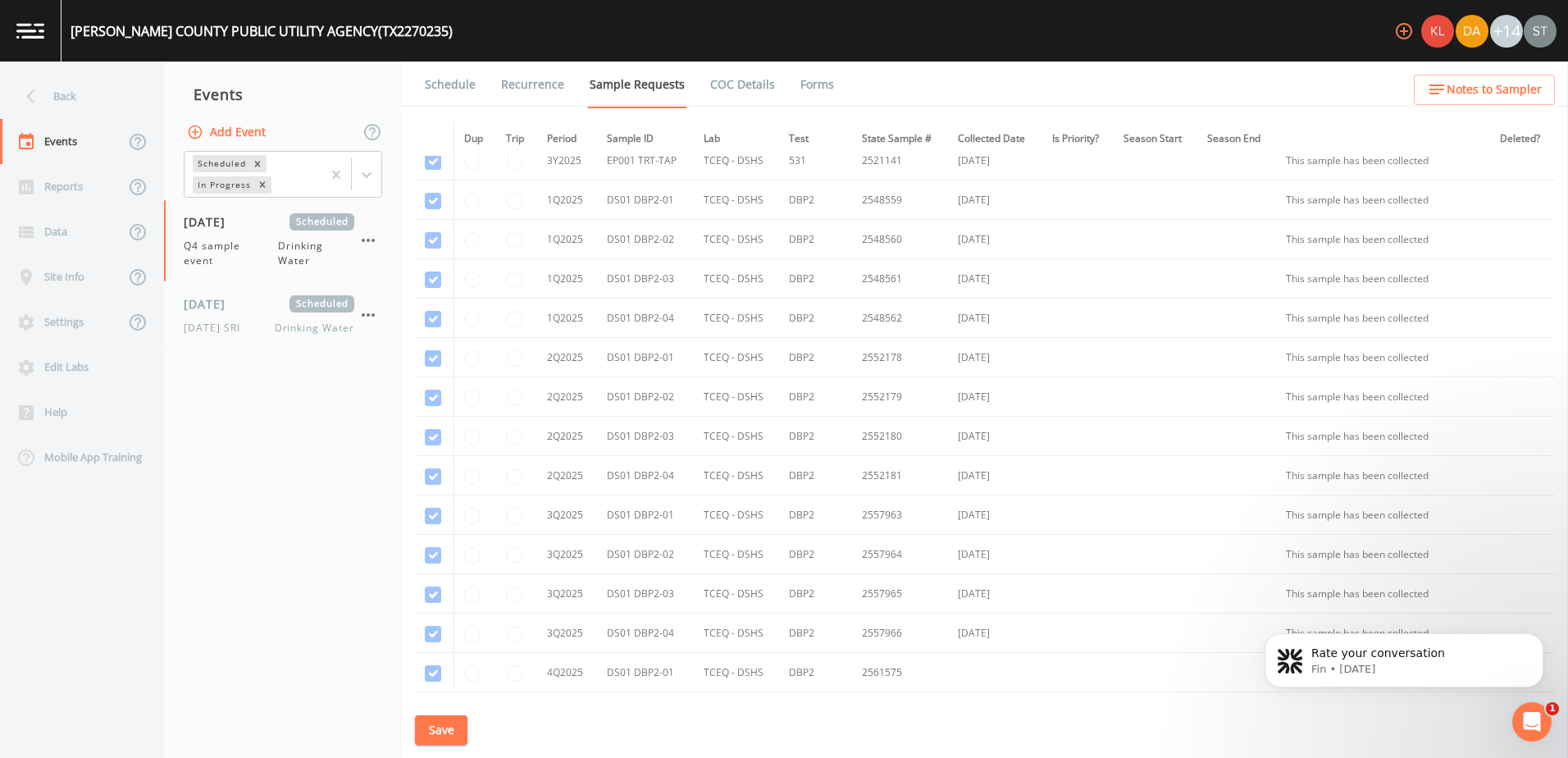
scroll to position [1525, 0]
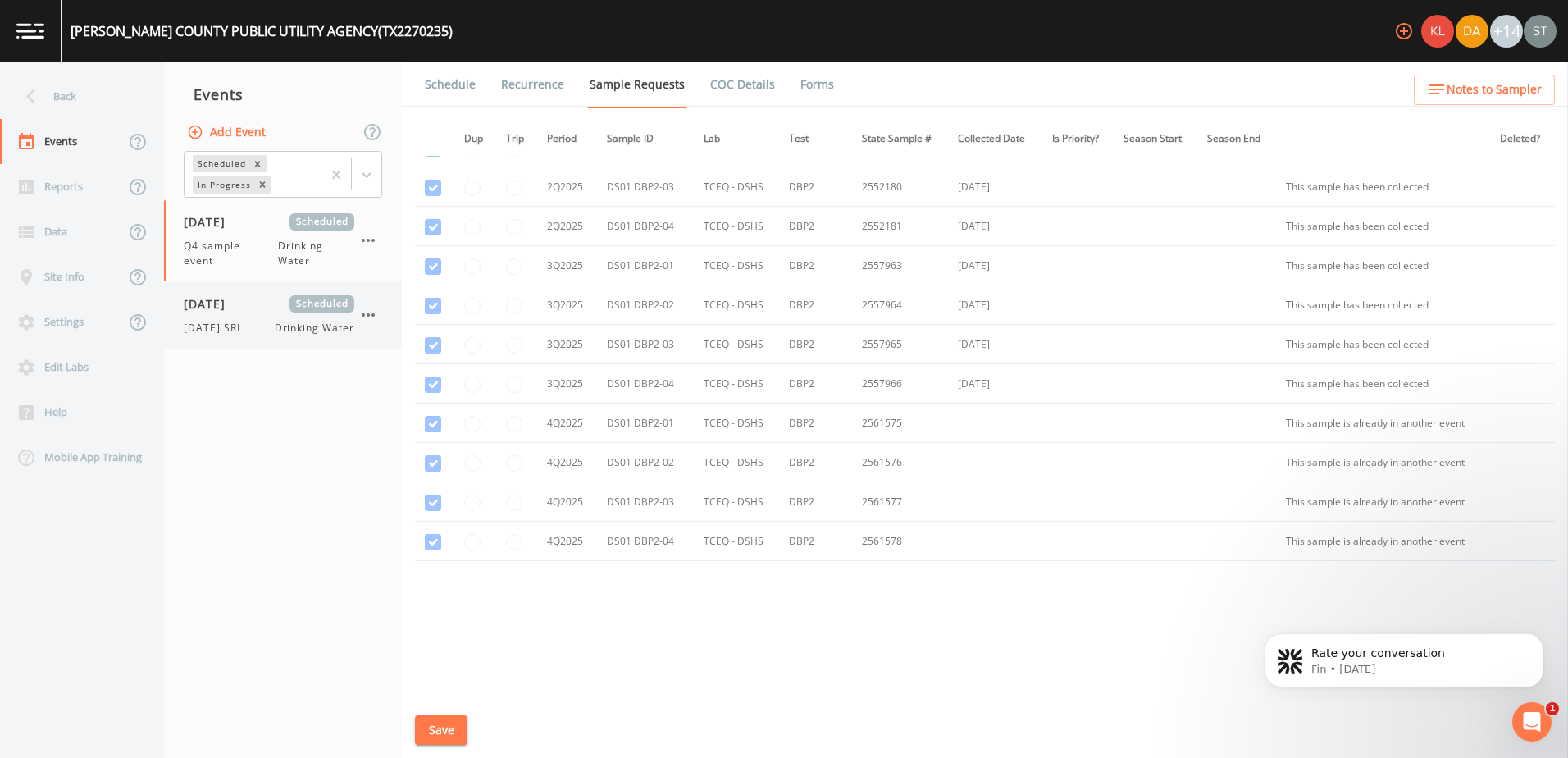
click at [258, 333] on div "10/1/25 SRI Drinking Water" at bounding box center [269, 328] width 171 height 15
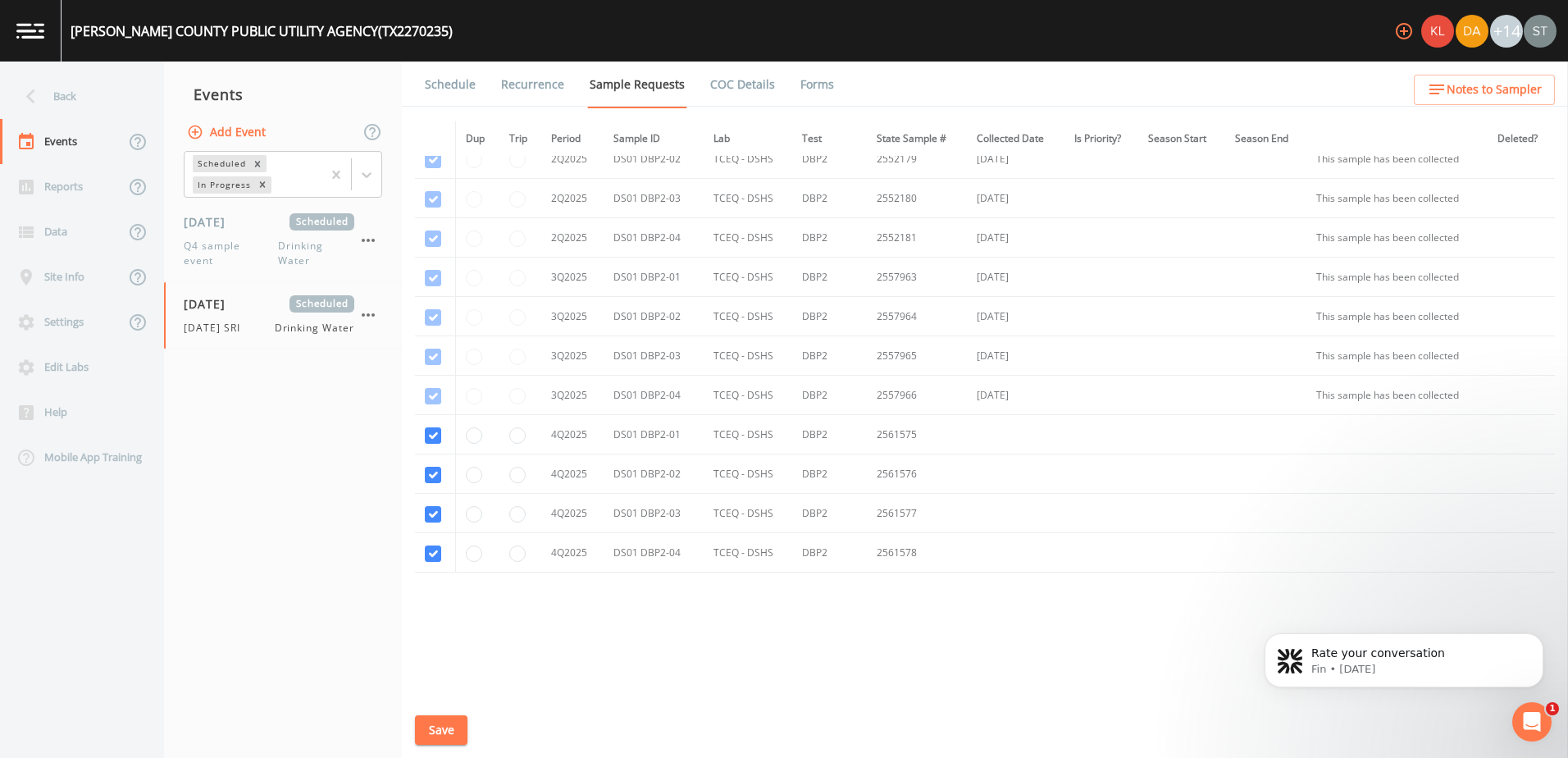
scroll to position [1525, 0]
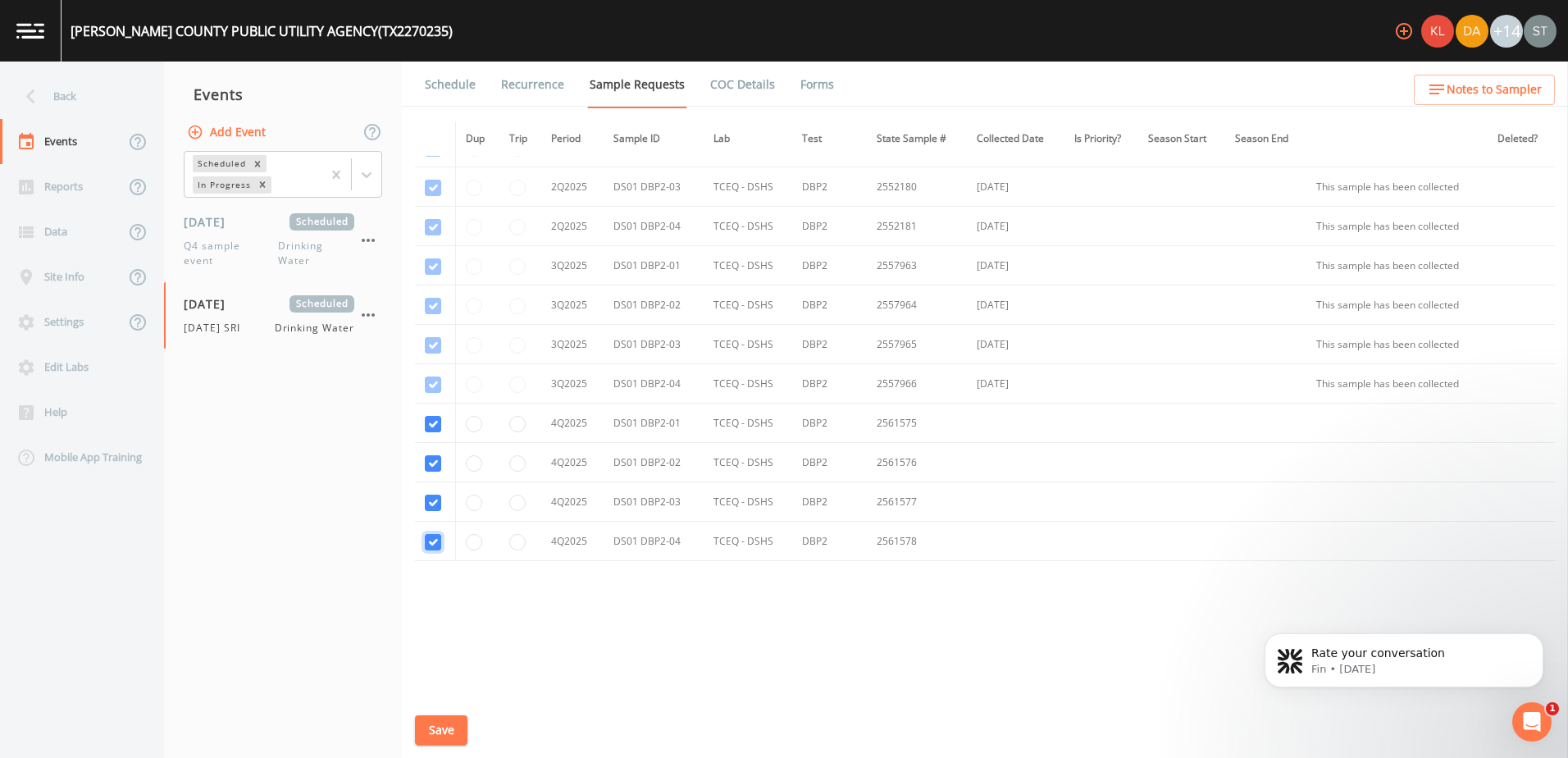
click at [434, 536] on input "checkbox" at bounding box center [433, 543] width 17 height 17
checkbox input "false"
click at [433, 505] on input "checkbox" at bounding box center [433, 503] width 17 height 17
checkbox input "false"
click at [440, 462] on input "checkbox" at bounding box center [433, 464] width 17 height 17
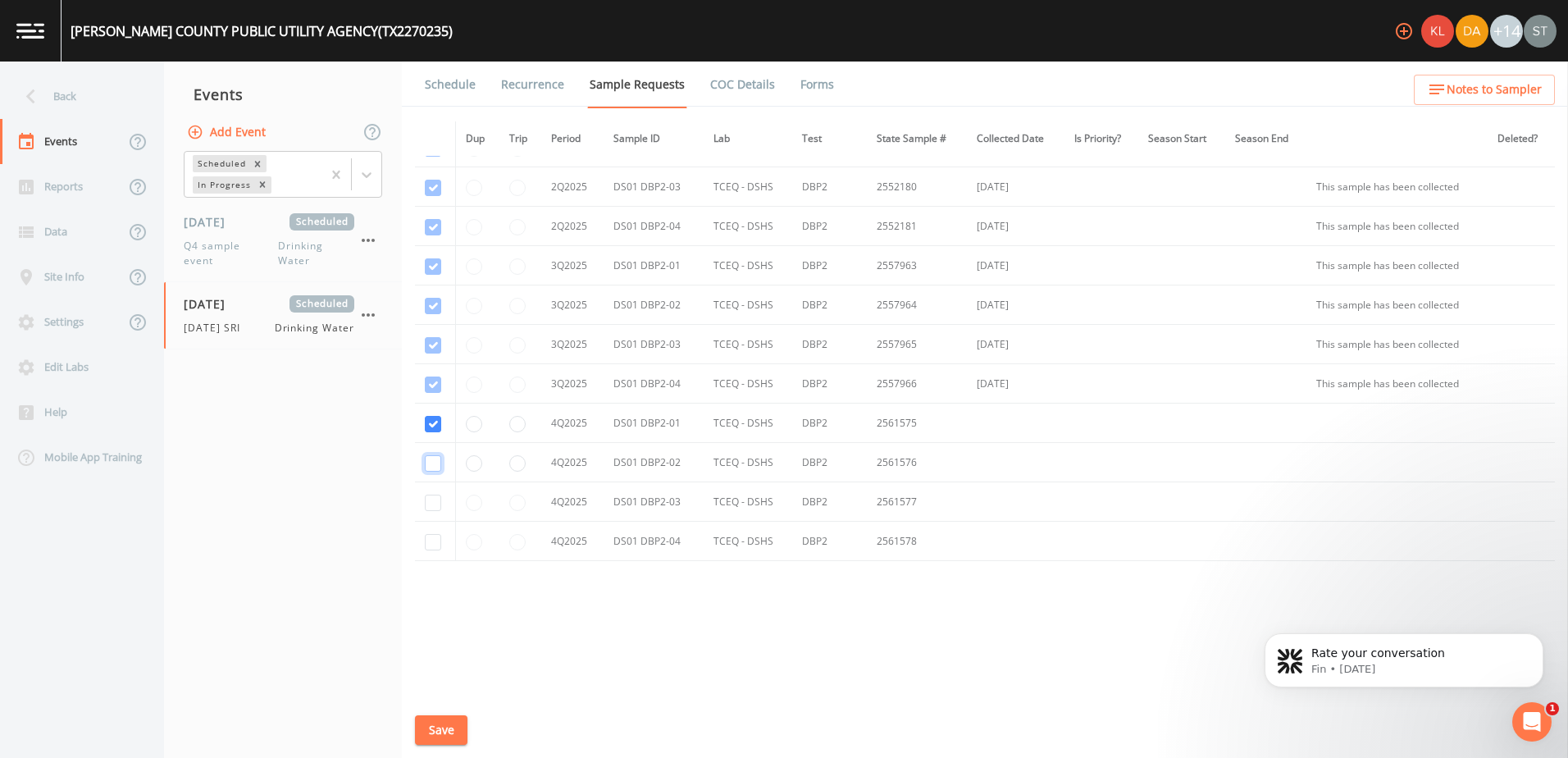
checkbox input "false"
click at [437, 421] on input "checkbox" at bounding box center [433, 424] width 17 height 17
checkbox input "false"
click at [436, 736] on button "Save" at bounding box center [441, 730] width 53 height 31
click at [245, 246] on span "Q4 sample event" at bounding box center [231, 253] width 94 height 30
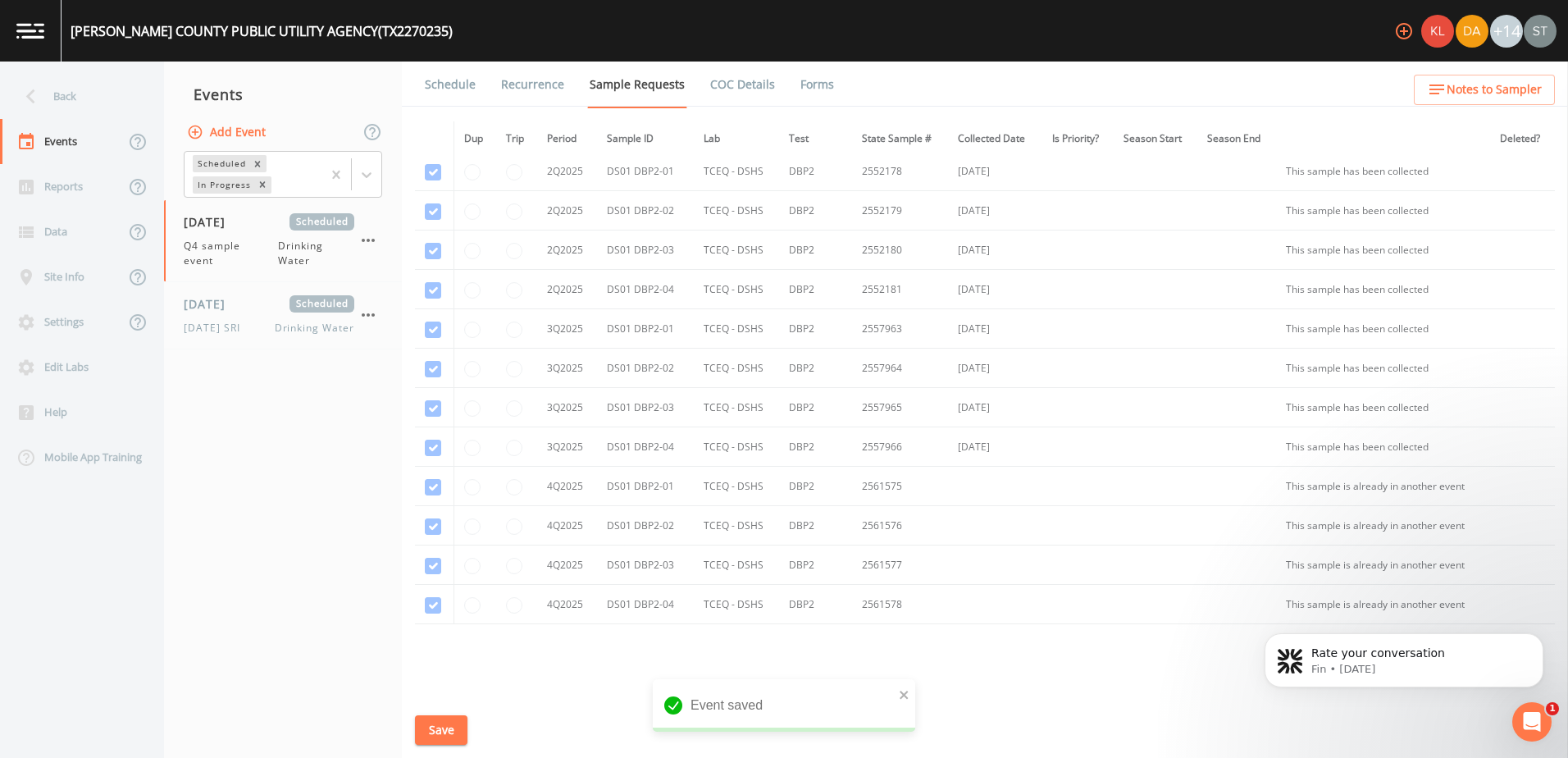
scroll to position [1525, 0]
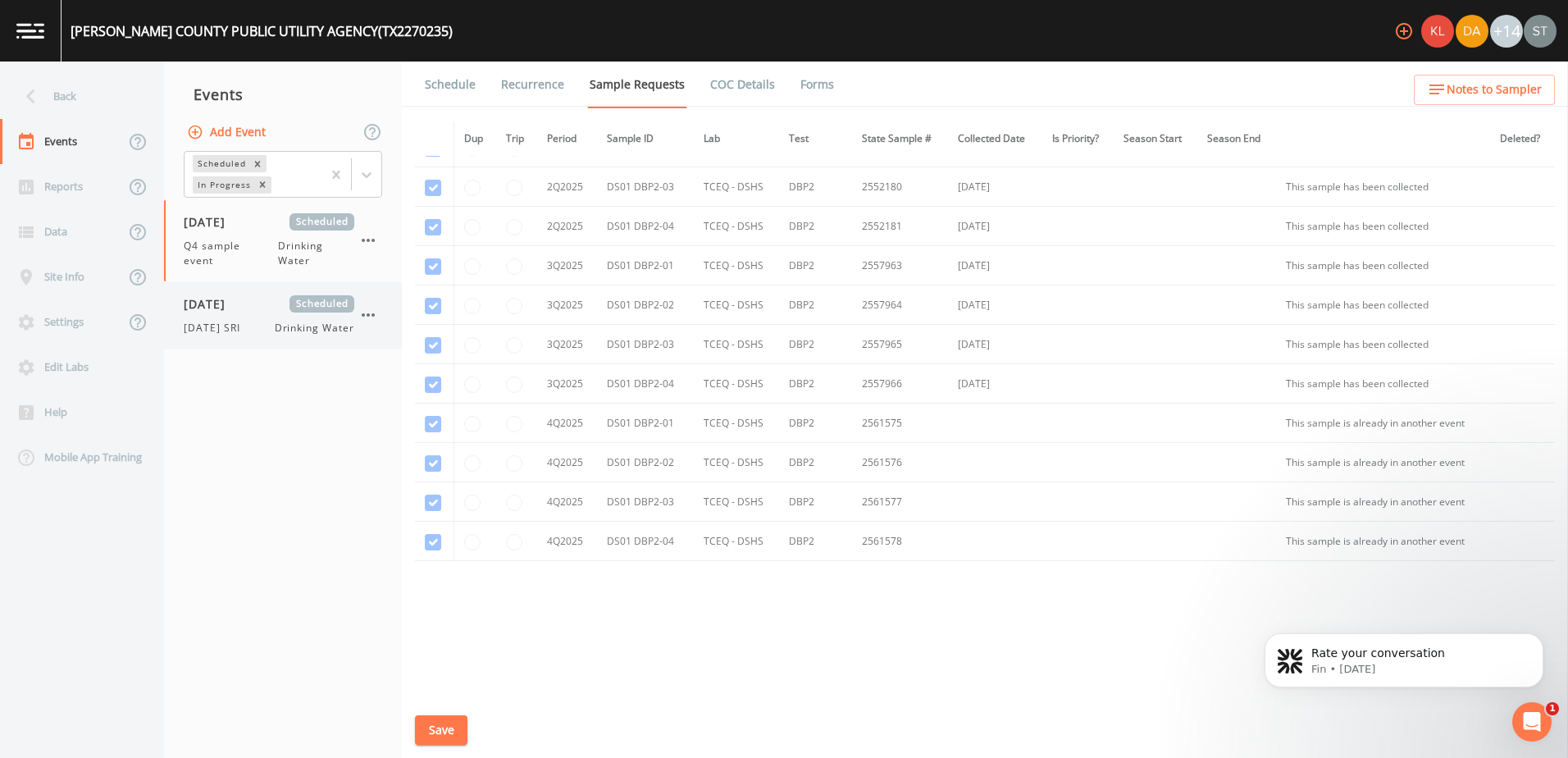
click at [249, 321] on span "[DATE] SRI" at bounding box center [217, 328] width 67 height 15
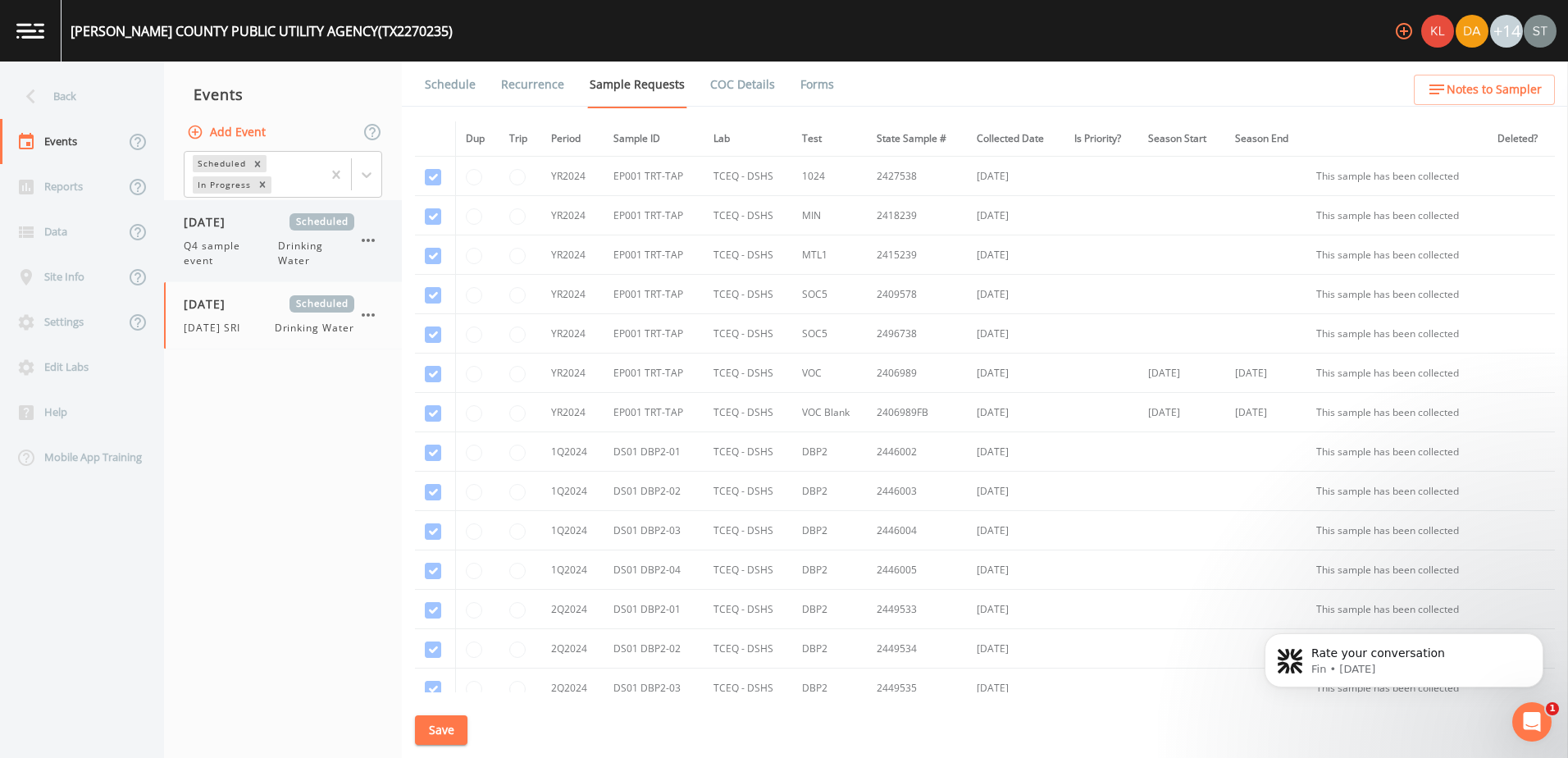
click at [217, 231] on div "[DATE] Scheduled Q4 sample event Drinking Water" at bounding box center [269, 240] width 171 height 55
drag, startPoint x: 217, startPoint y: 231, endPoint x: 194, endPoint y: 243, distance: 25.9
click at [194, 243] on span "Q4 sample event" at bounding box center [231, 253] width 94 height 30
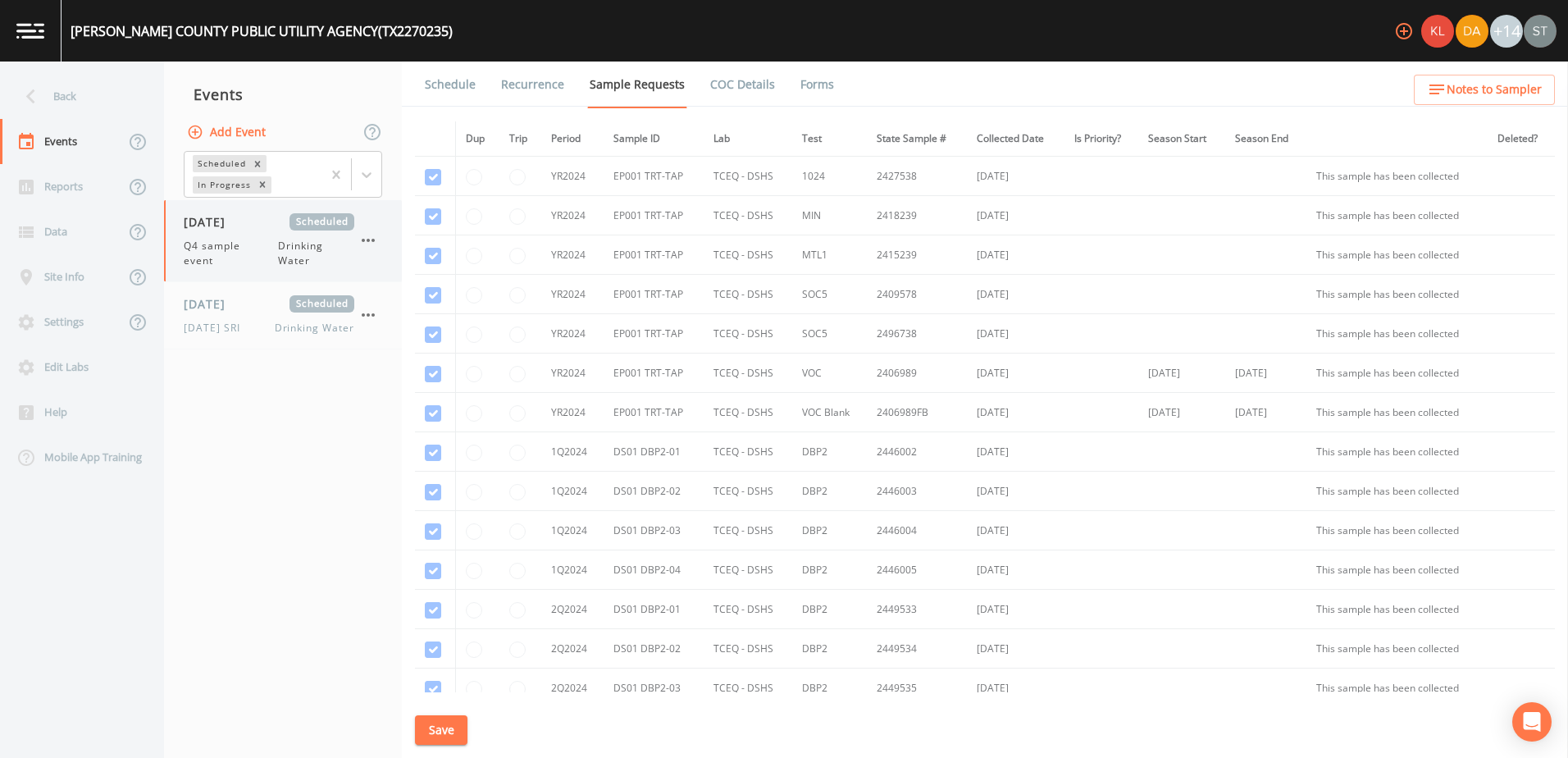
click at [257, 252] on span "Q4 sample event" at bounding box center [231, 253] width 94 height 30
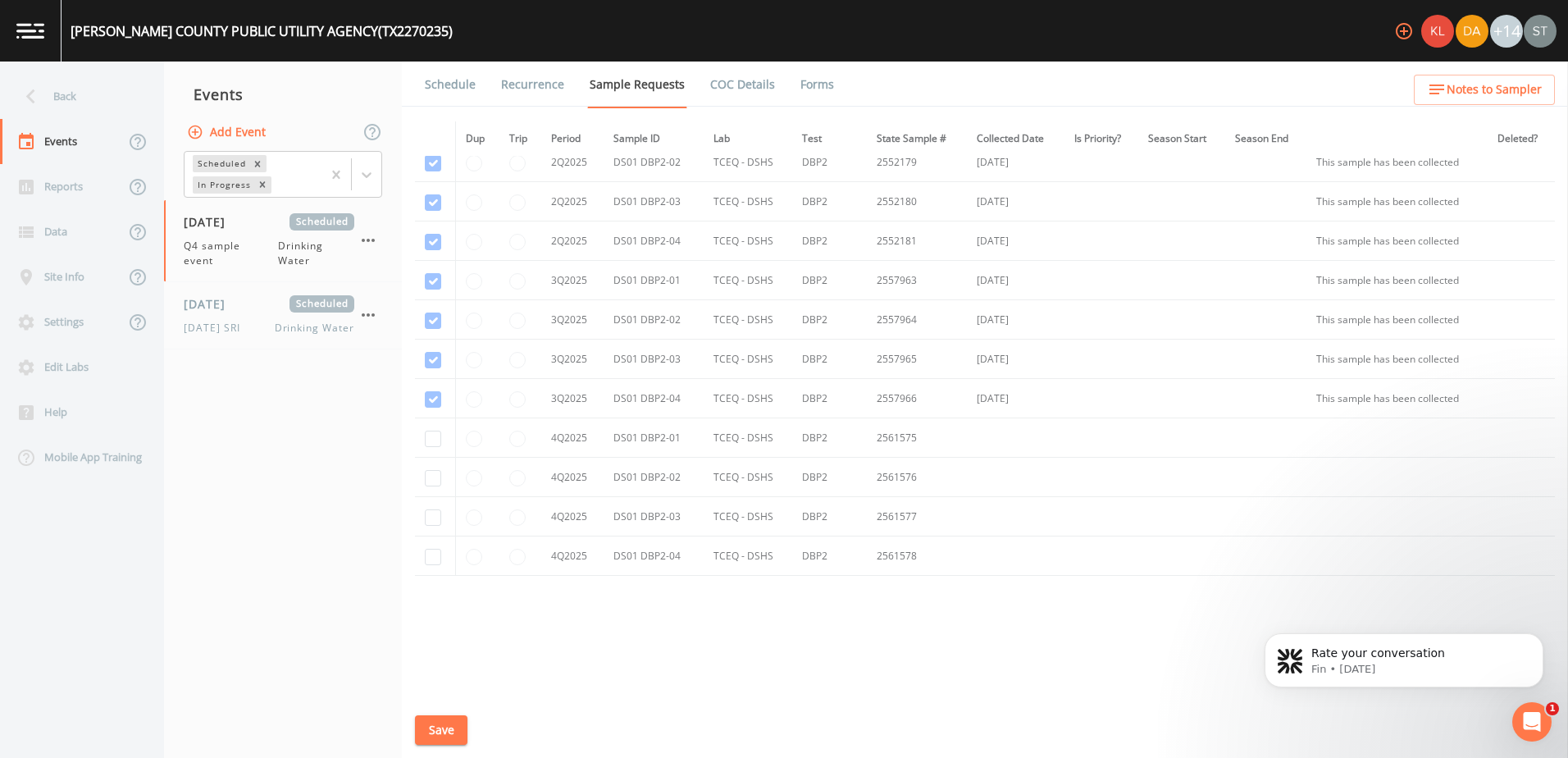
scroll to position [1525, 0]
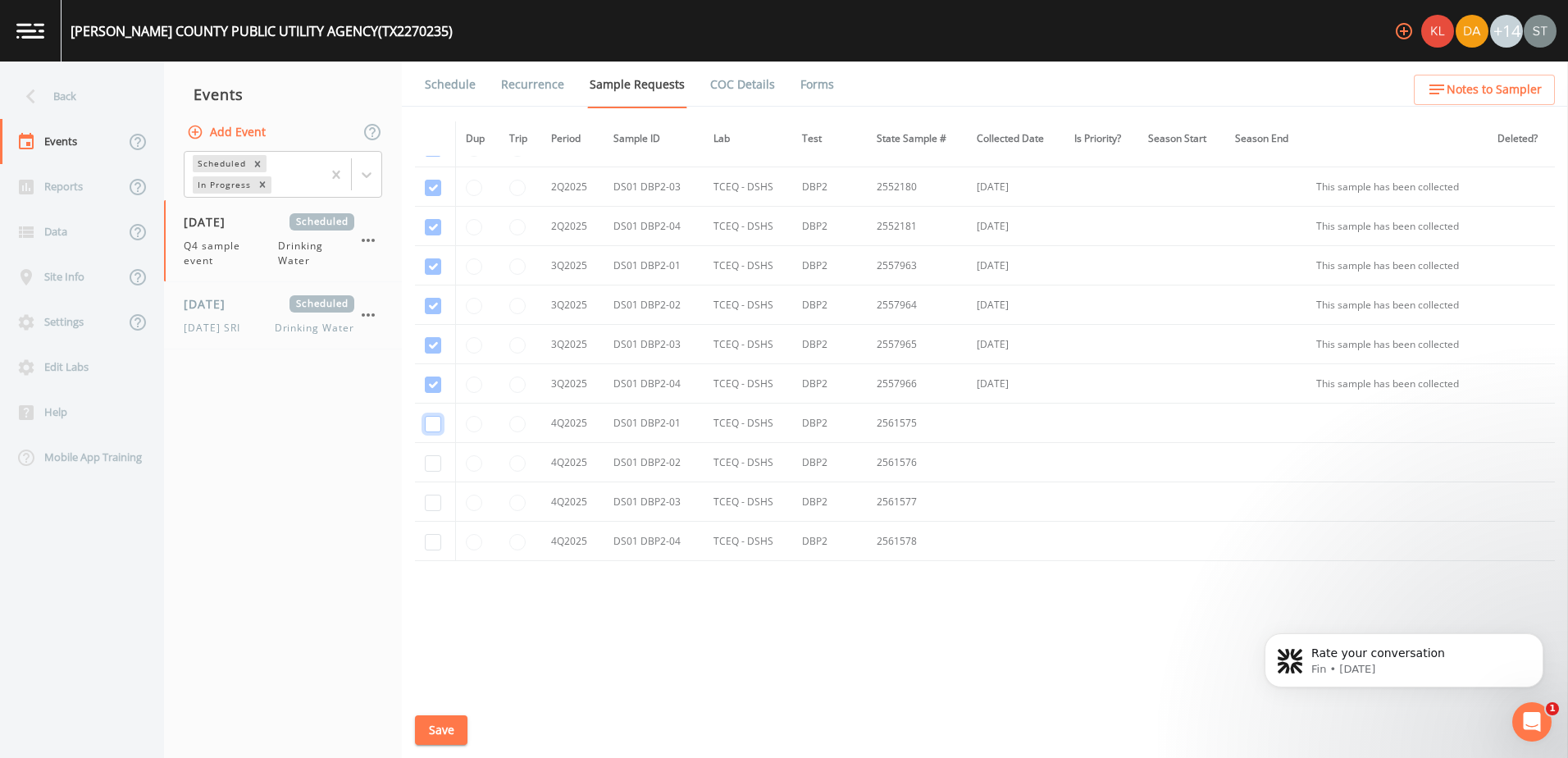
click at [436, 421] on input "checkbox" at bounding box center [433, 424] width 17 height 17
checkbox input "true"
drag, startPoint x: 439, startPoint y: 464, endPoint x: 431, endPoint y: 487, distance: 24.4
click at [437, 465] on input "checkbox" at bounding box center [433, 464] width 17 height 17
checkbox input "true"
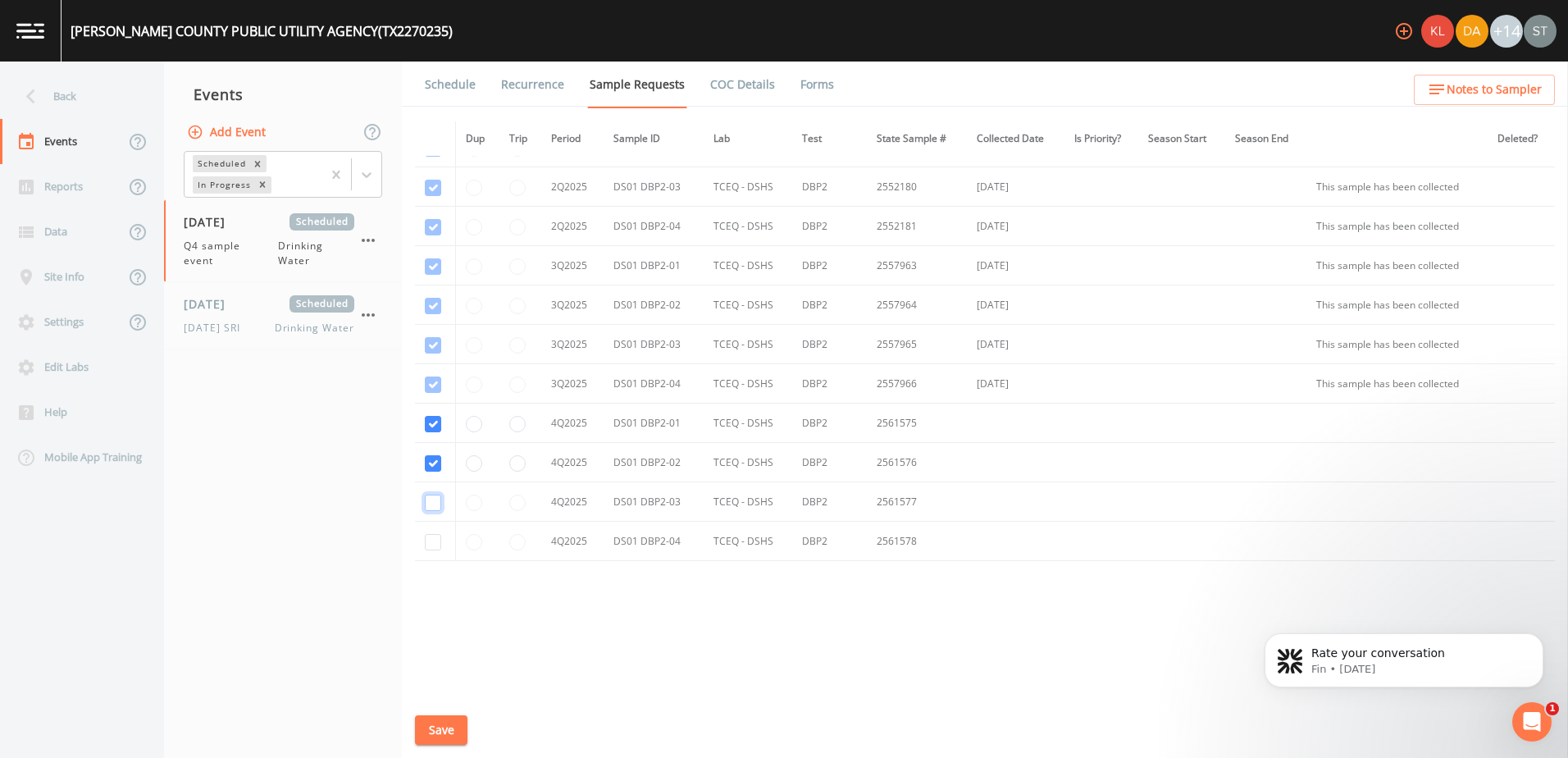
click at [430, 503] on input "checkbox" at bounding box center [433, 503] width 17 height 17
checkbox input "true"
click at [432, 548] on input "checkbox" at bounding box center [433, 543] width 17 height 17
checkbox input "true"
click at [225, 316] on div "[DATE] Scheduled [DATE] SRI Drinking Water" at bounding box center [269, 315] width 171 height 40
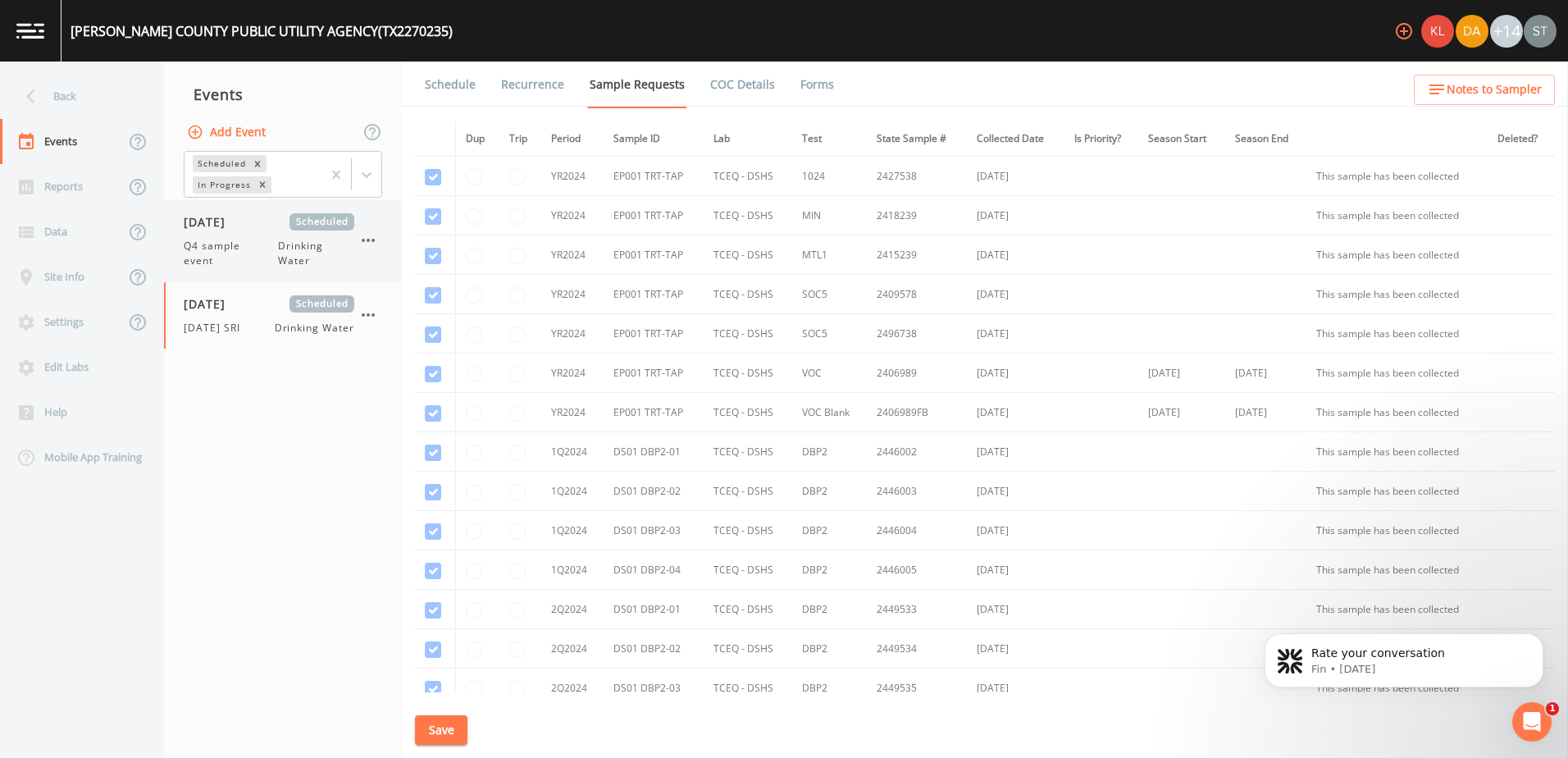
click at [252, 249] on span "Q4 sample event" at bounding box center [231, 253] width 94 height 30
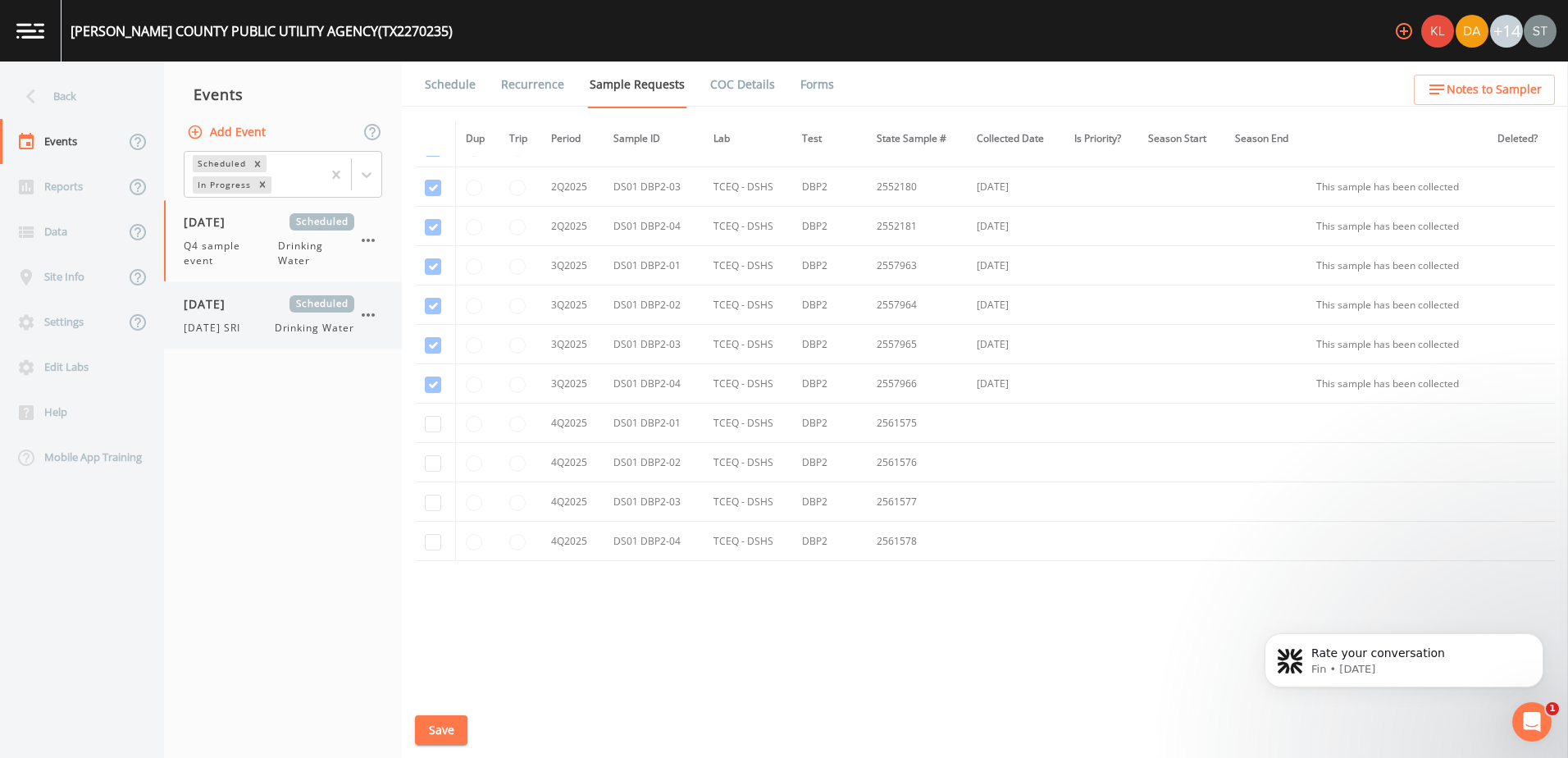
click at [230, 321] on span "[DATE] SRI" at bounding box center [217, 328] width 67 height 15
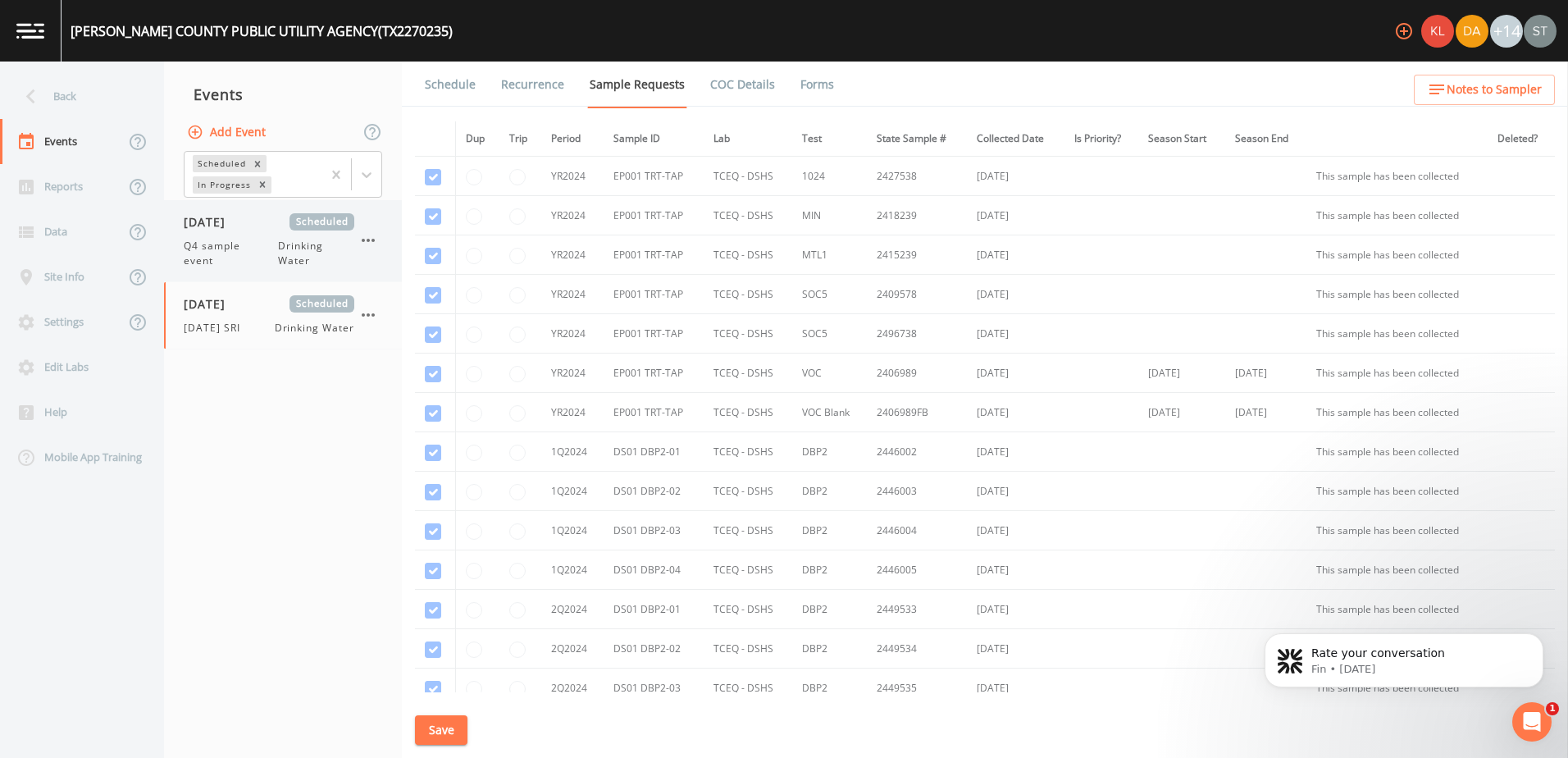
click at [215, 228] on span "[DATE]" at bounding box center [211, 222] width 54 height 18
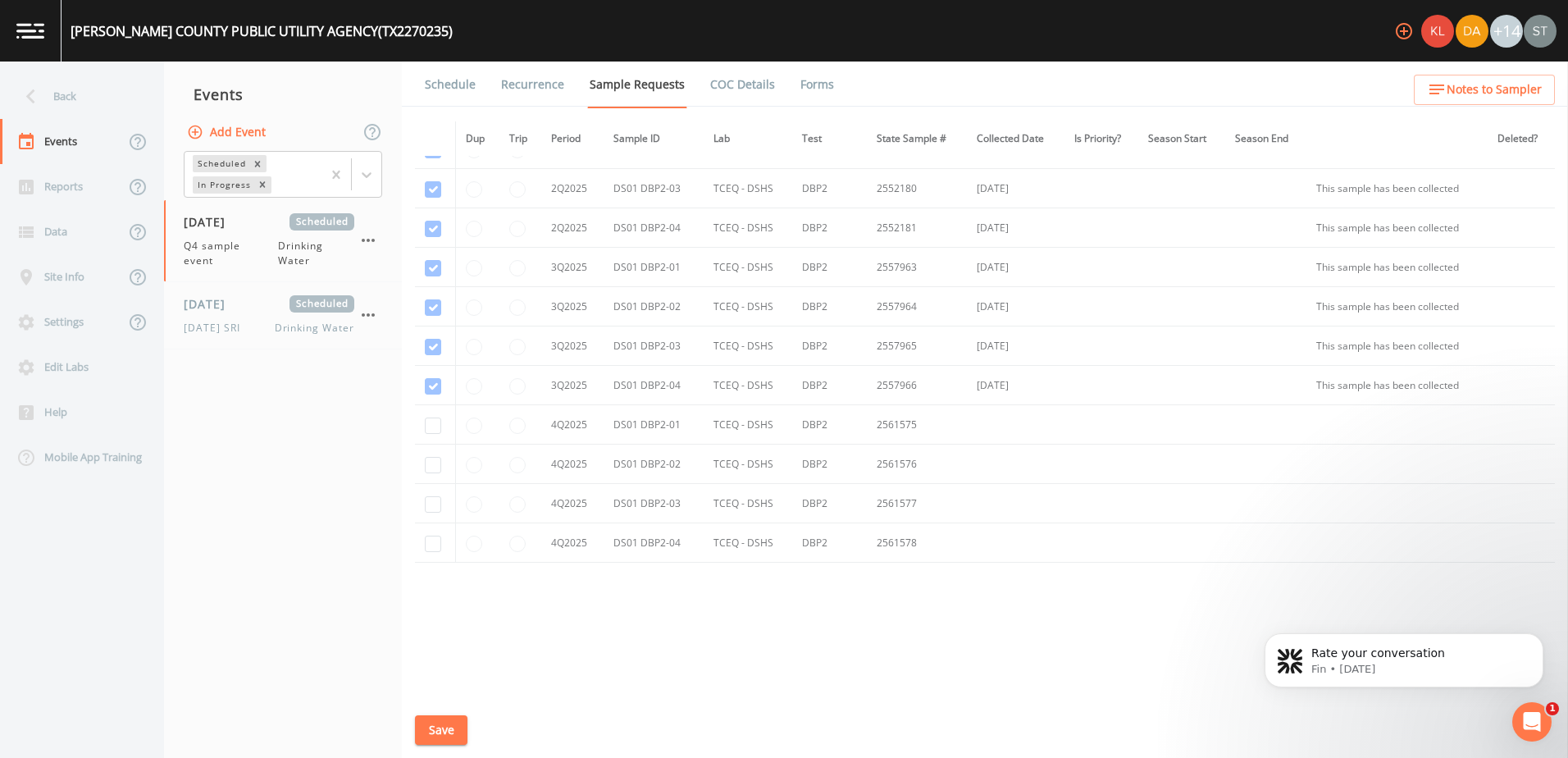
scroll to position [1525, 0]
click at [432, 429] on input "checkbox" at bounding box center [433, 424] width 17 height 17
checkbox input "true"
click at [432, 458] on input "checkbox" at bounding box center [433, 464] width 17 height 17
checkbox input "true"
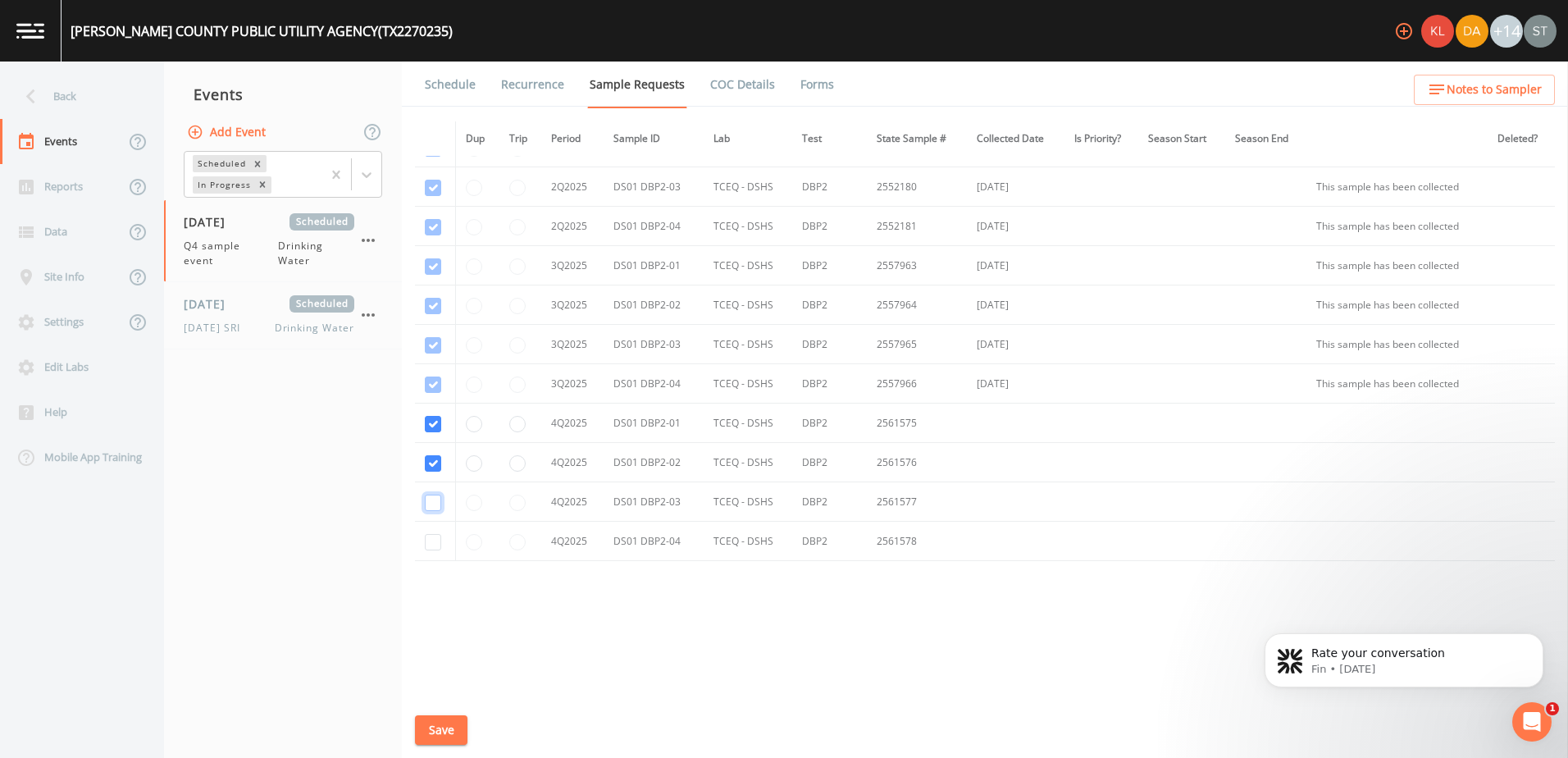
click at [431, 505] on input "checkbox" at bounding box center [433, 503] width 17 height 17
checkbox input "true"
click at [430, 537] on input "checkbox" at bounding box center [433, 543] width 17 height 17
checkbox input "true"
click at [439, 726] on button "Save" at bounding box center [441, 730] width 53 height 31
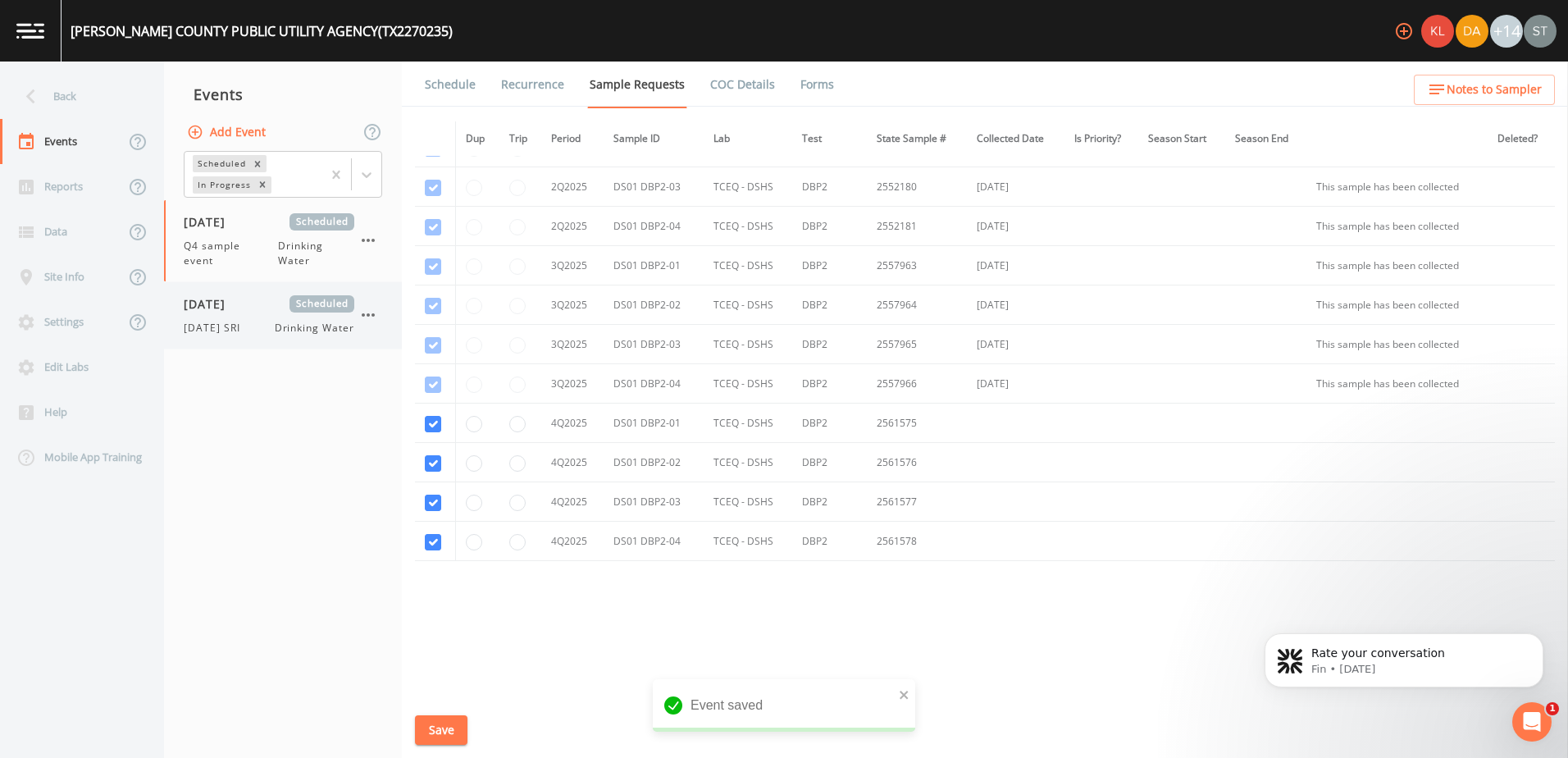
click at [224, 329] on span "[DATE] SRI" at bounding box center [217, 328] width 67 height 15
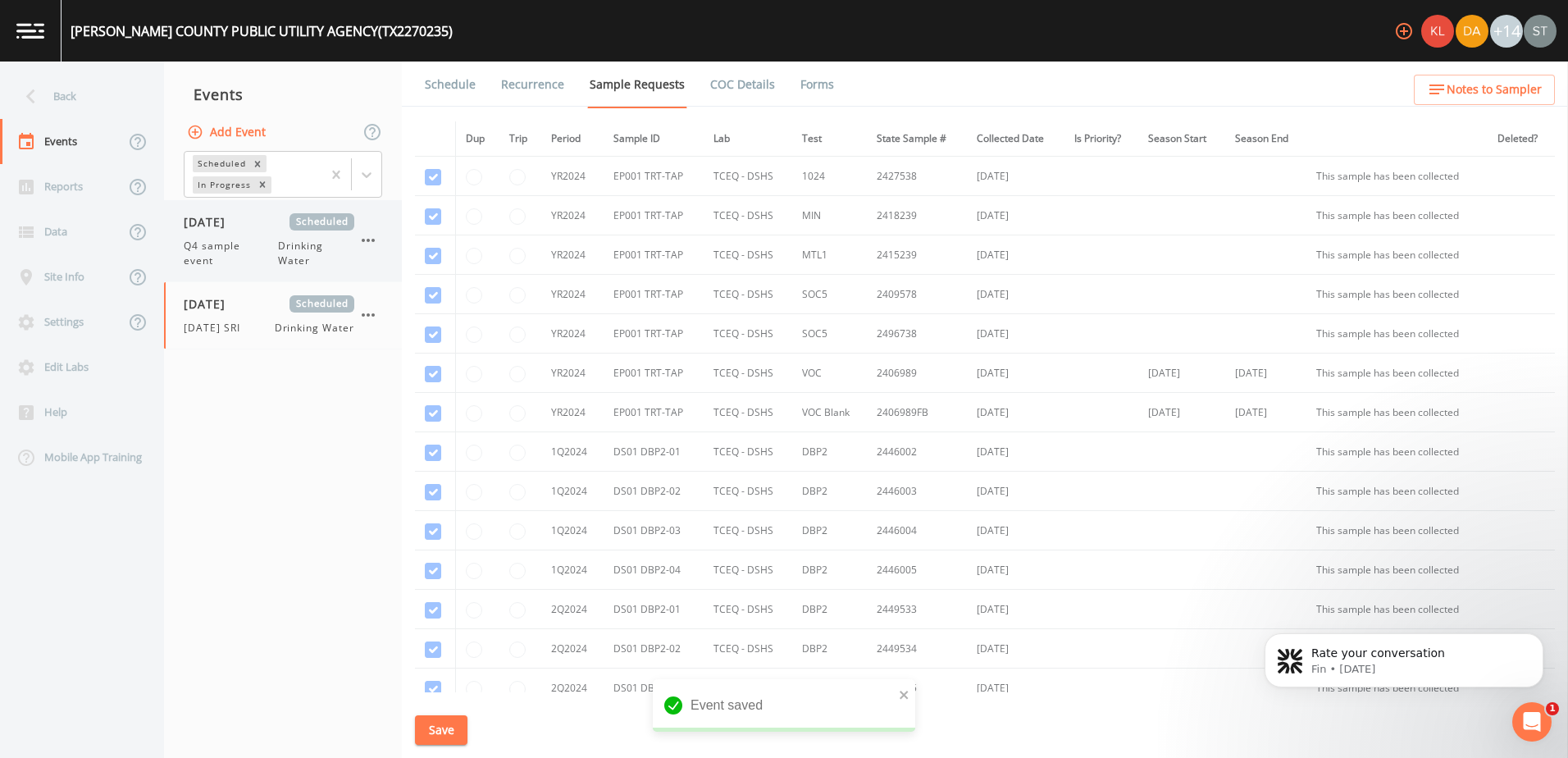
click at [237, 228] on span "[DATE]" at bounding box center [211, 222] width 54 height 18
click at [463, 83] on link "Schedule" at bounding box center [450, 85] width 55 height 46
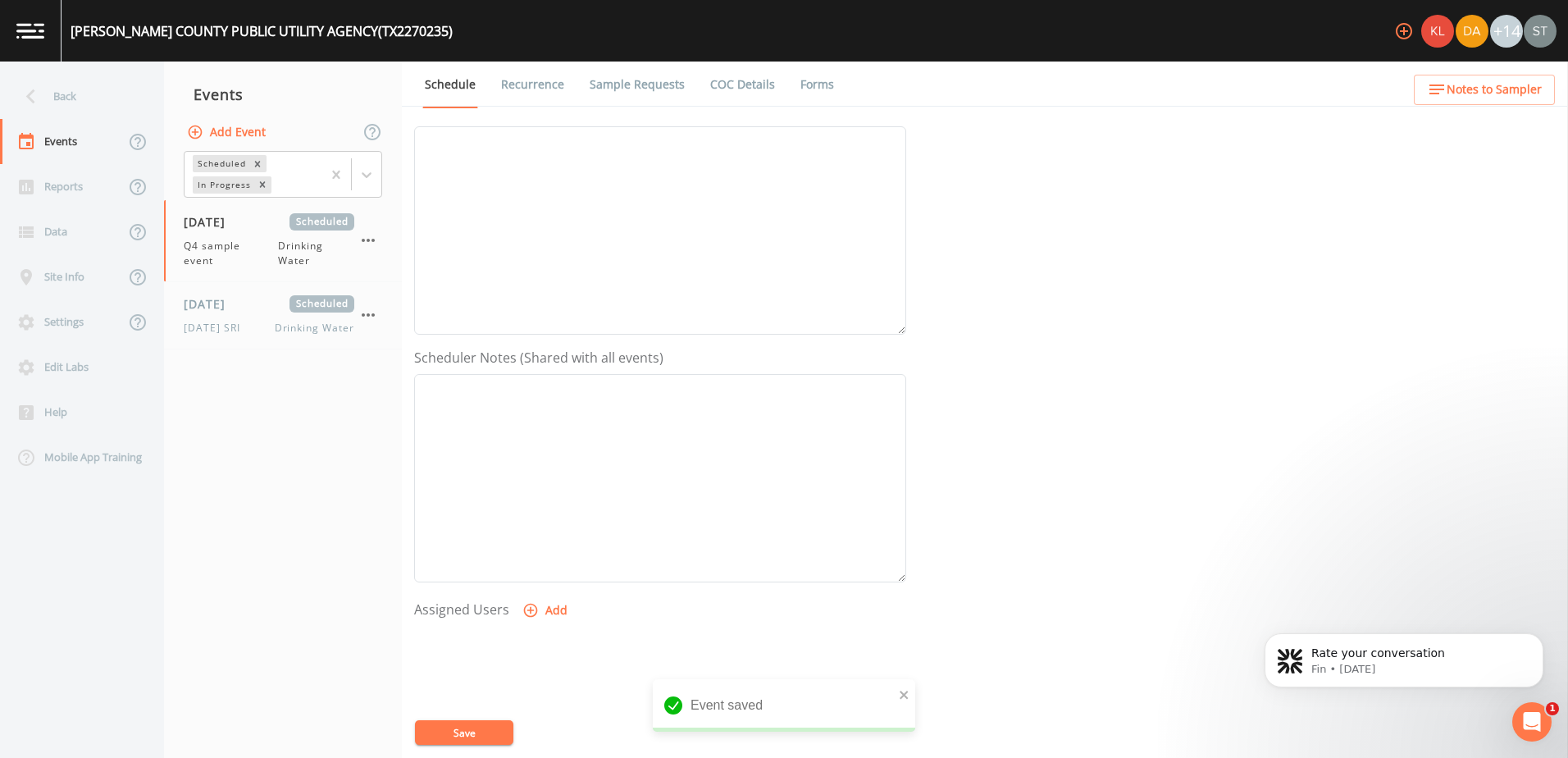
scroll to position [399, 0]
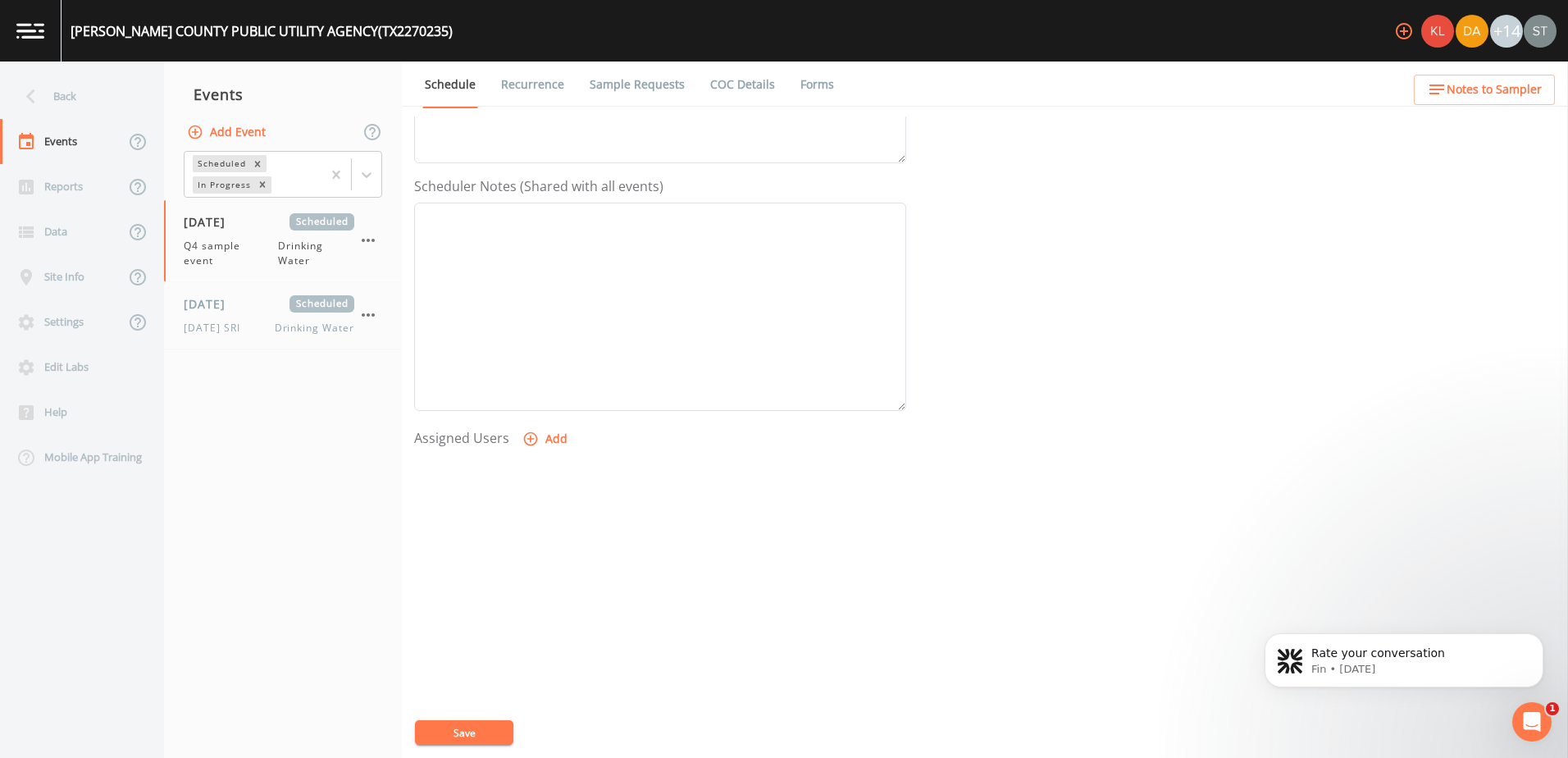
click at [551, 449] on button "Add" at bounding box center [546, 439] width 55 height 31
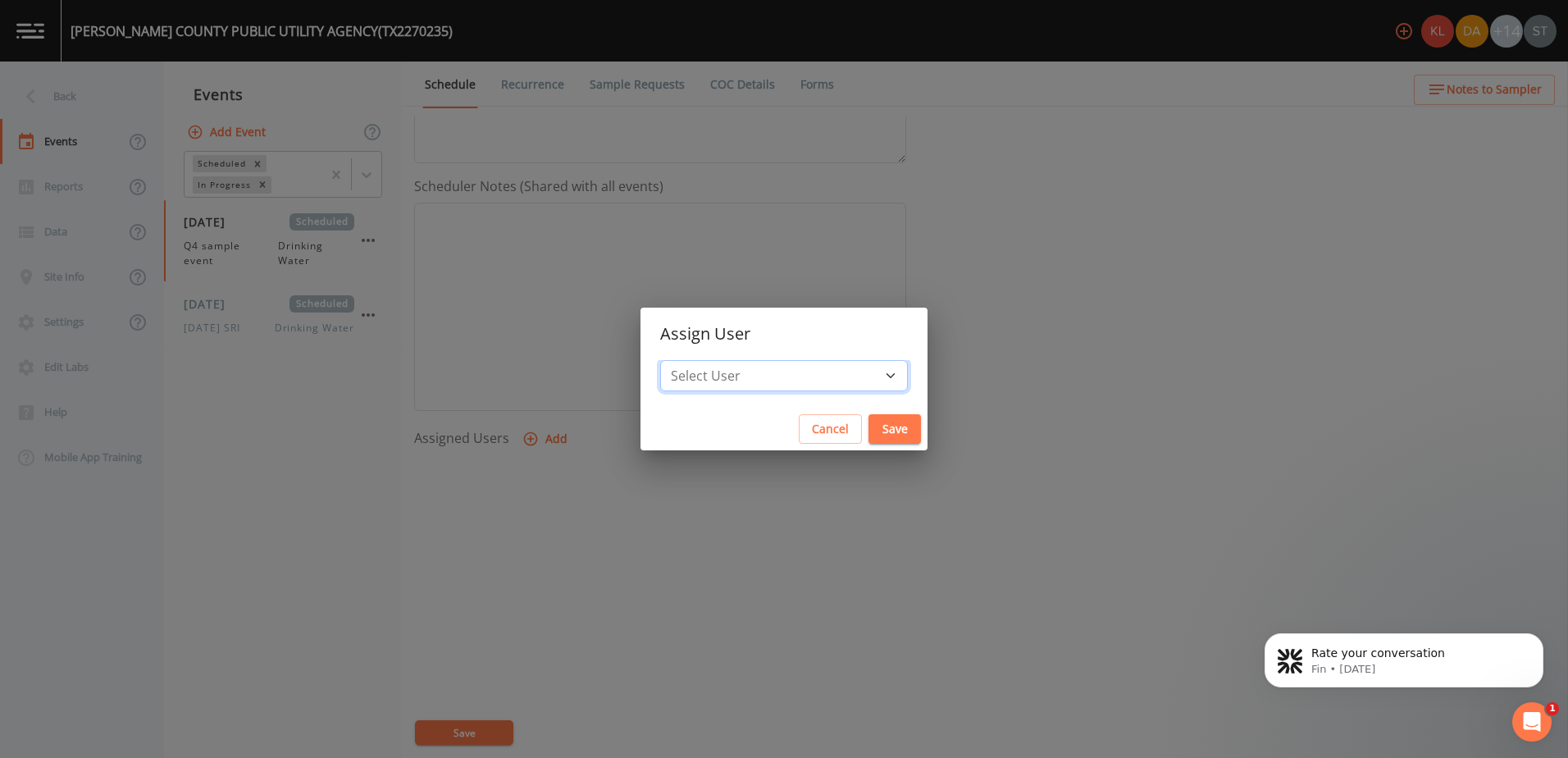
click at [760, 382] on select "Select User [PERSON_NAME] [PERSON_NAME] [PERSON_NAME] [PERSON_NAME] [PERSON_NAM…" at bounding box center [784, 376] width 248 height 31
select select "ec903c3e-23b8-4790-bf81-d04851916195"
click at [705, 361] on select "Select User [PERSON_NAME] [PERSON_NAME] [PERSON_NAME] [PERSON_NAME] [PERSON_NAM…" at bounding box center [784, 376] width 248 height 31
click at [869, 434] on button "Save" at bounding box center [894, 429] width 53 height 31
select select
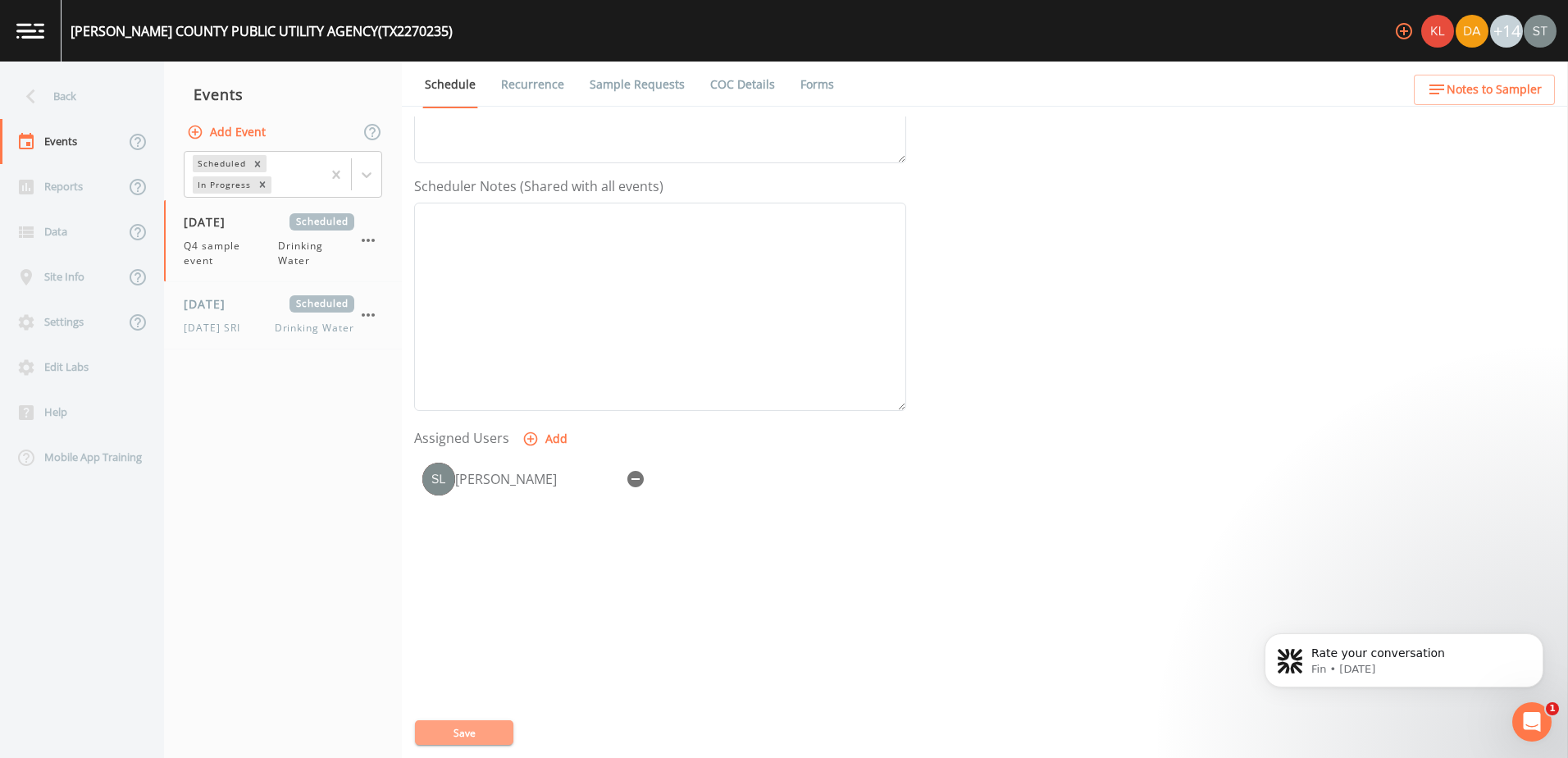
click at [464, 737] on button "Save" at bounding box center [464, 732] width 99 height 25
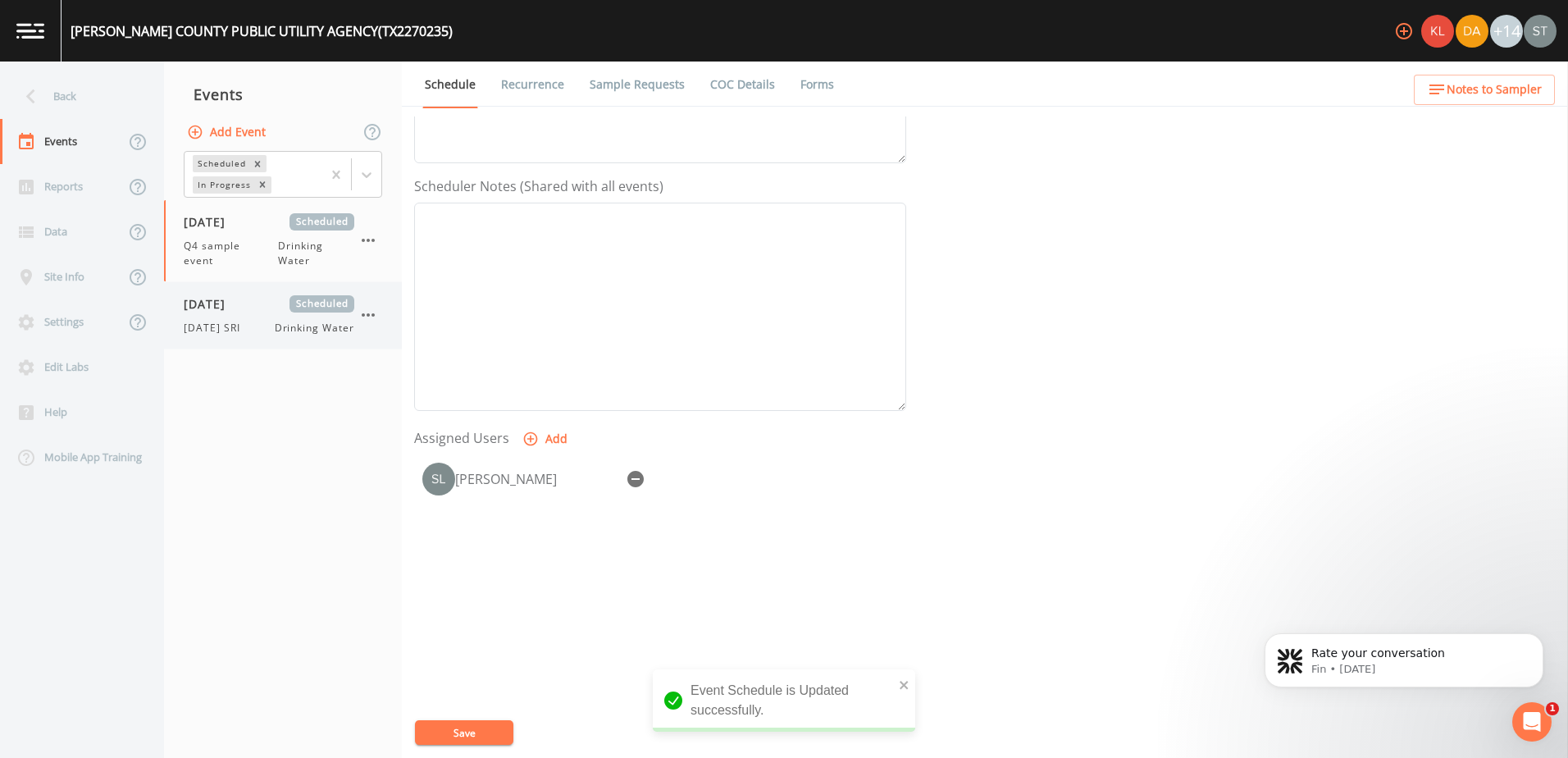
click at [242, 324] on span "[DATE] SRI" at bounding box center [217, 328] width 67 height 15
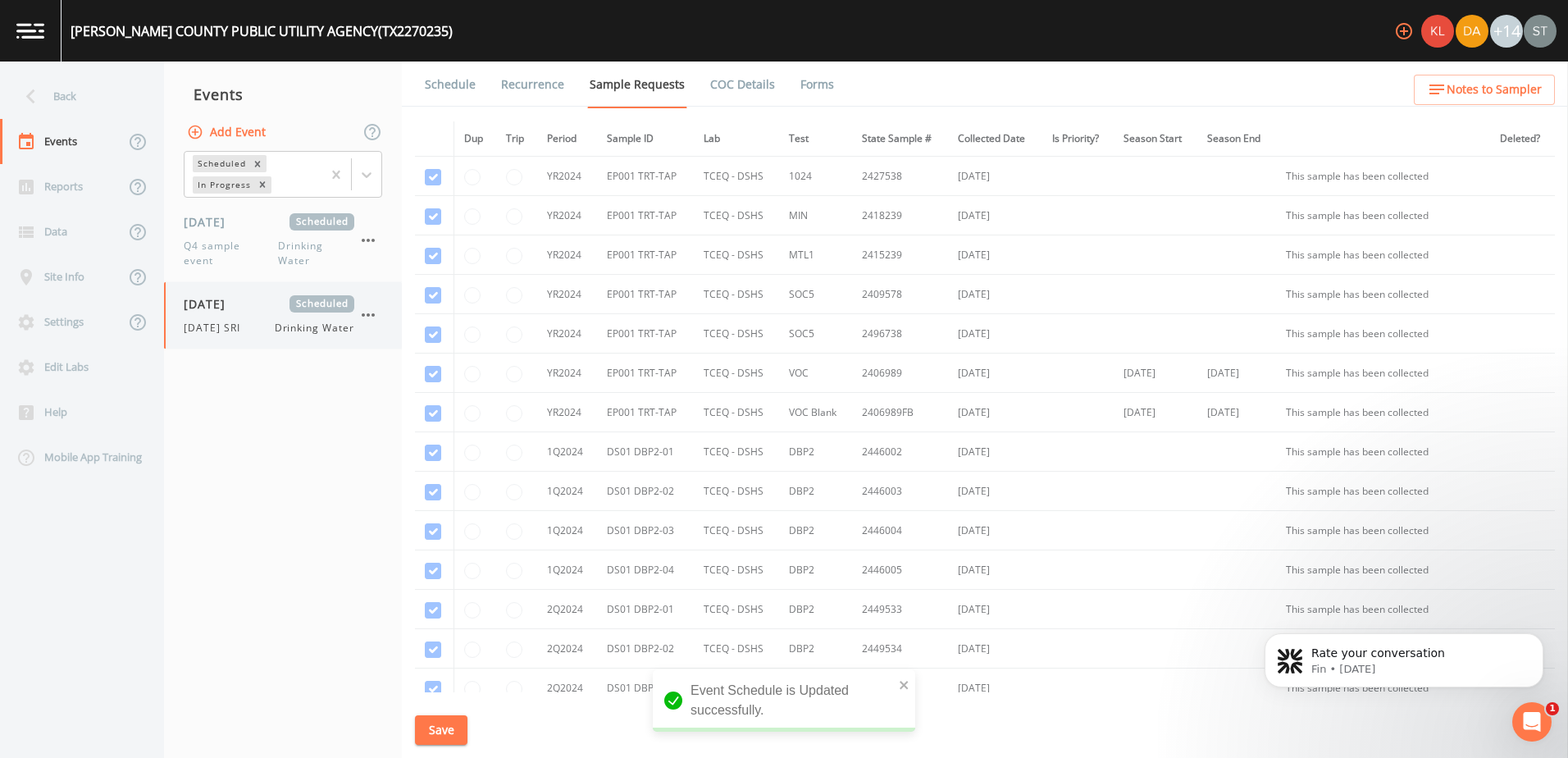
drag, startPoint x: 241, startPoint y: 324, endPoint x: 213, endPoint y: 311, distance: 30.9
click at [213, 311] on span "[DATE]" at bounding box center [211, 304] width 54 height 18
click at [374, 315] on icon "button" at bounding box center [368, 315] width 13 height 4
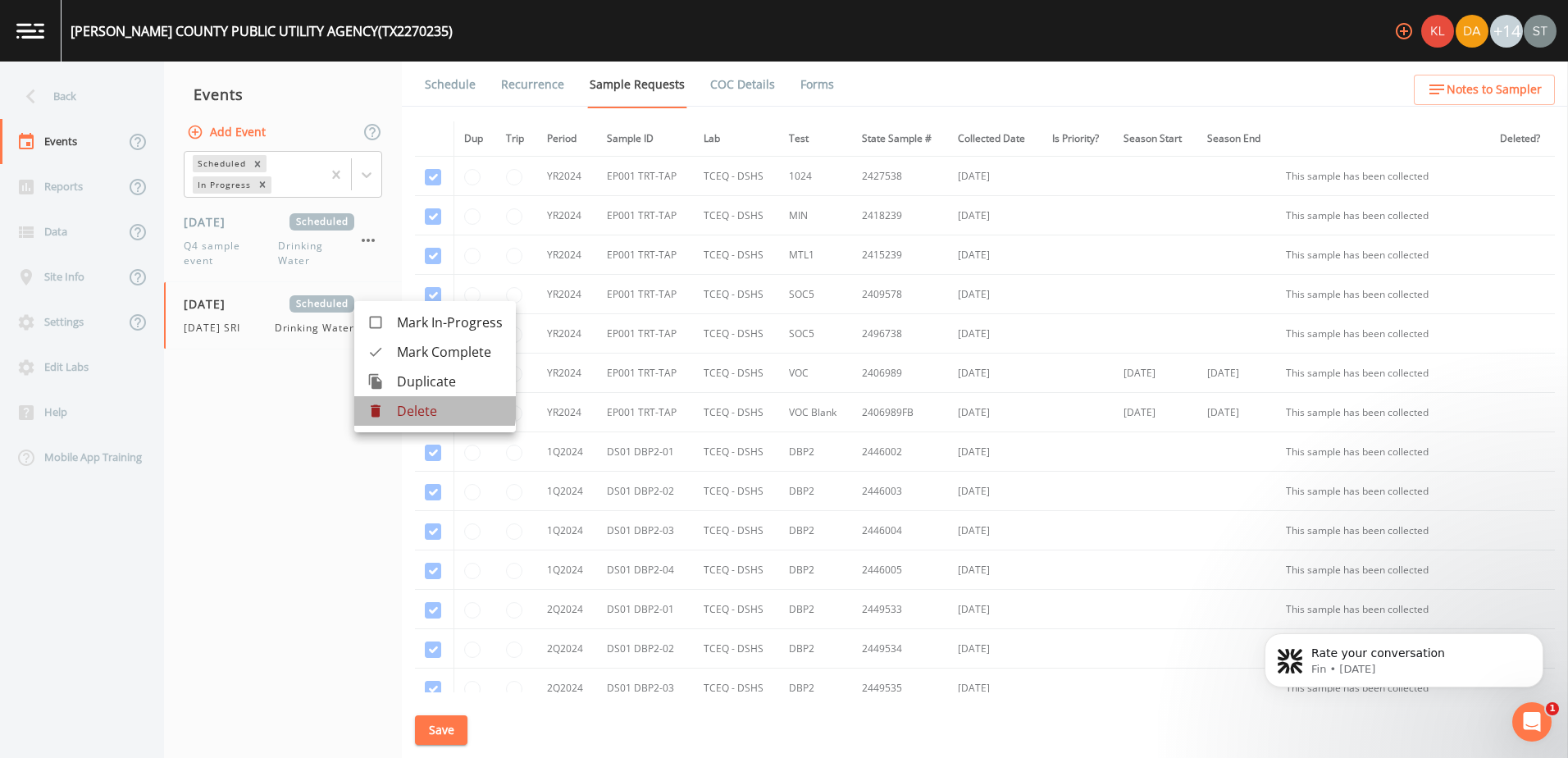
click at [376, 404] on icon at bounding box center [376, 411] width 17 height 17
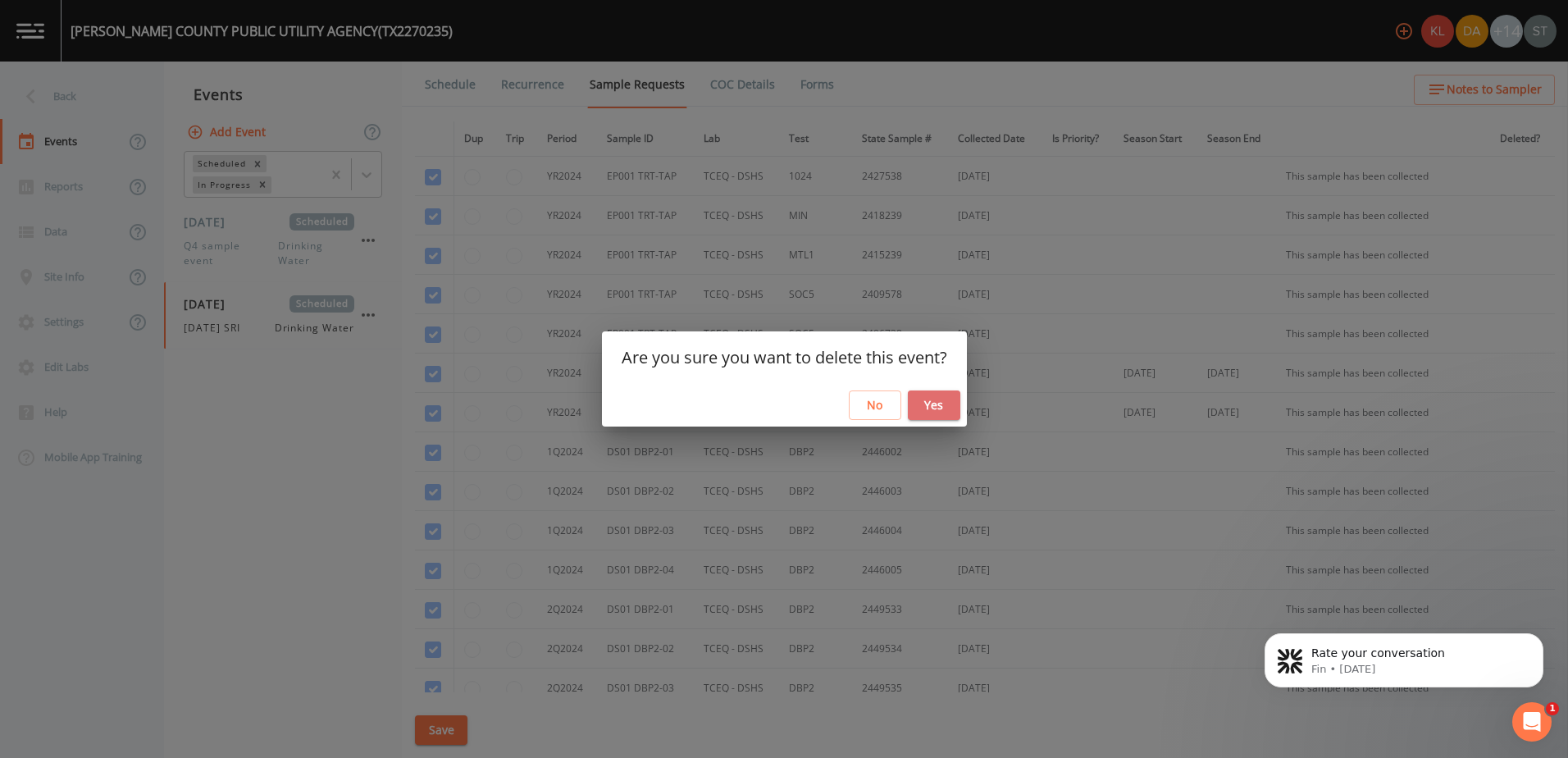
click at [945, 406] on button "Yes" at bounding box center [934, 406] width 53 height 31
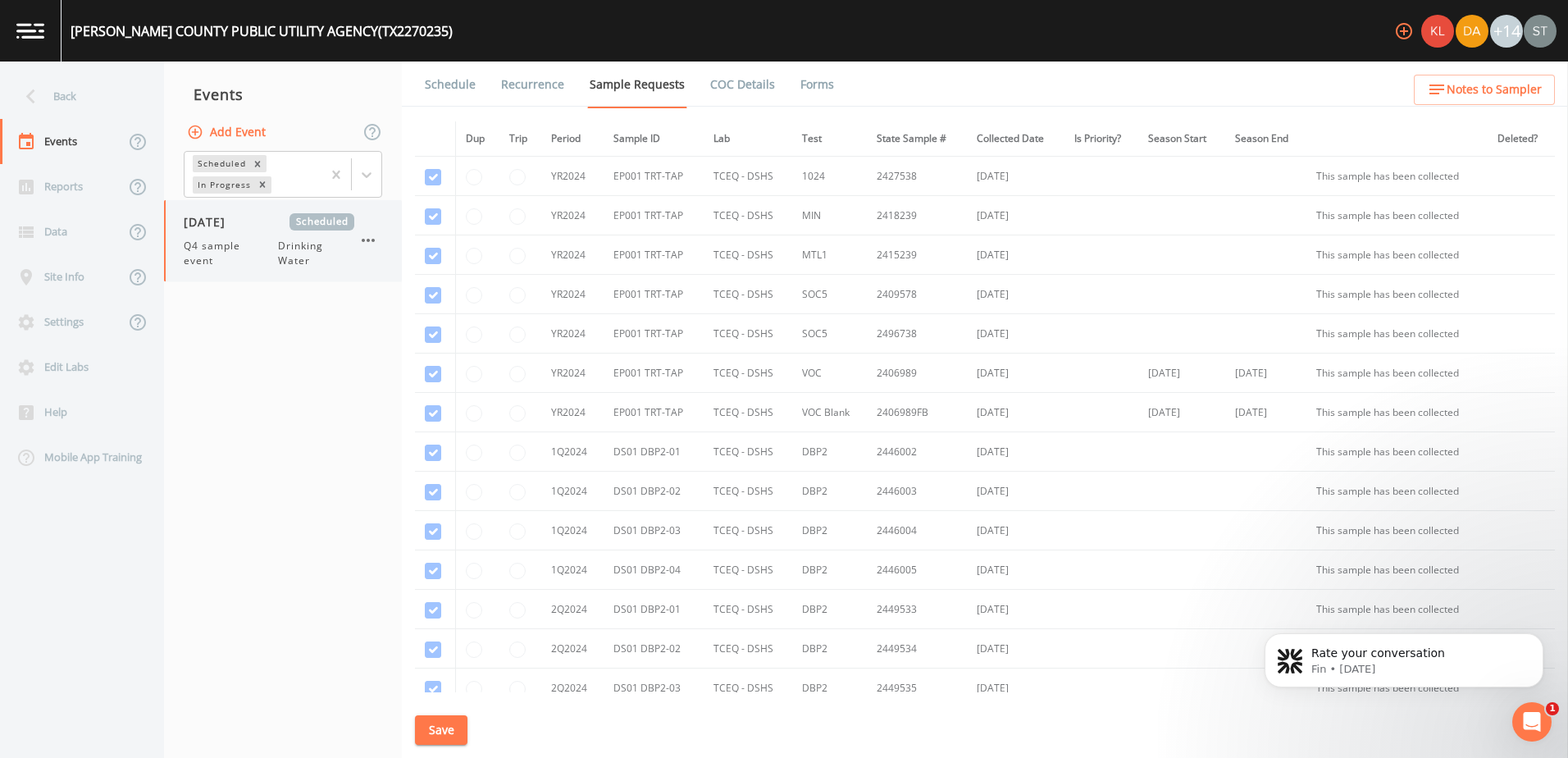
click at [224, 238] on span "Q4 sample event" at bounding box center [231, 253] width 94 height 30
